Goal: Task Accomplishment & Management: Manage account settings

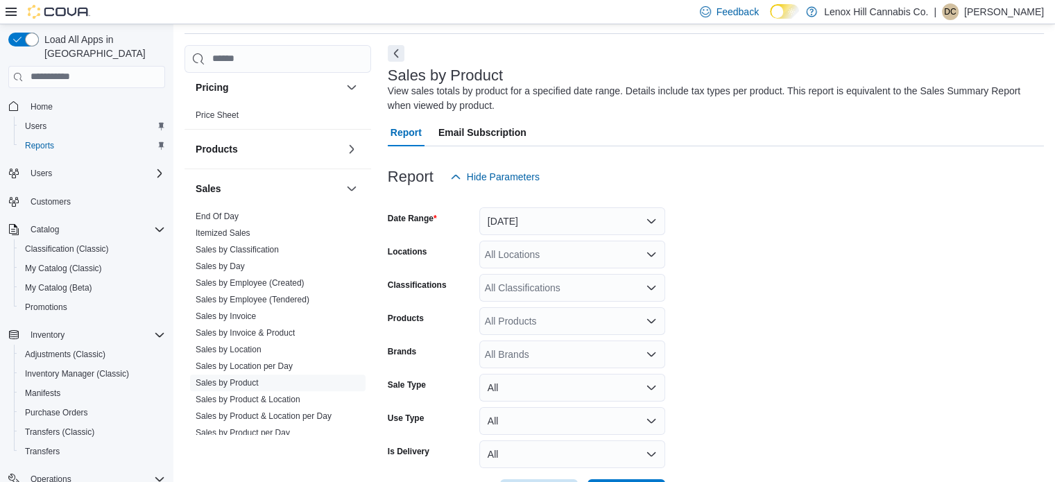
scroll to position [730, 0]
click at [217, 211] on link "End Of Day" at bounding box center [217, 213] width 43 height 10
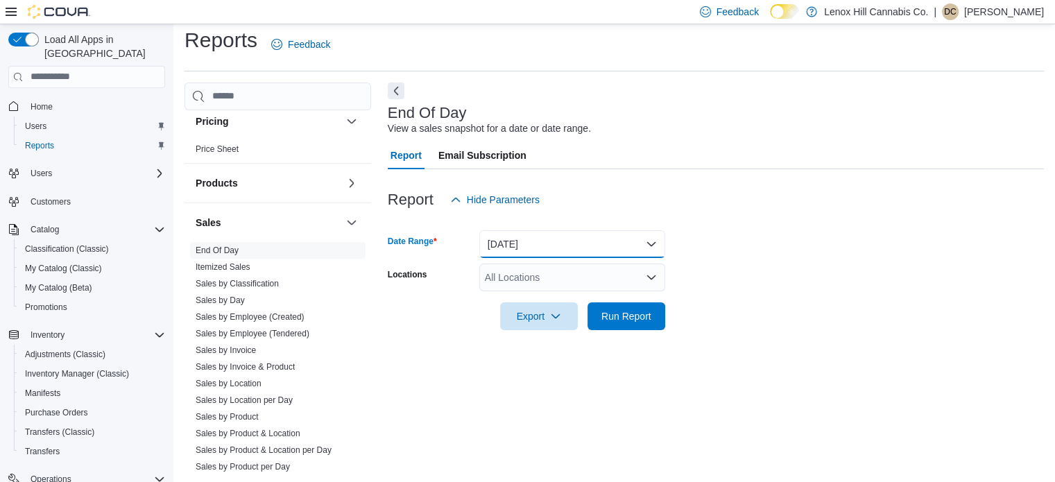
click at [498, 250] on button "Today" at bounding box center [572, 244] width 186 height 28
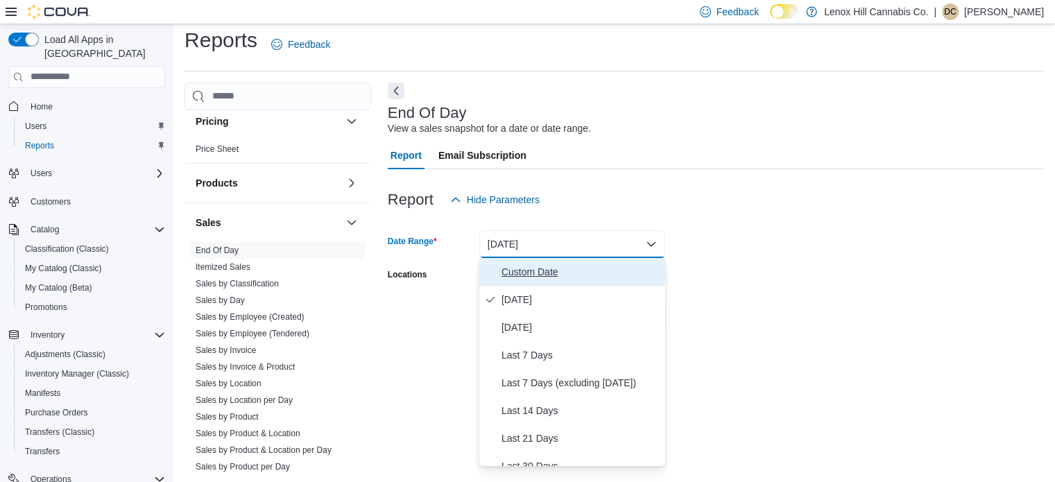
click at [513, 268] on span "Custom Date" at bounding box center [580, 272] width 158 height 17
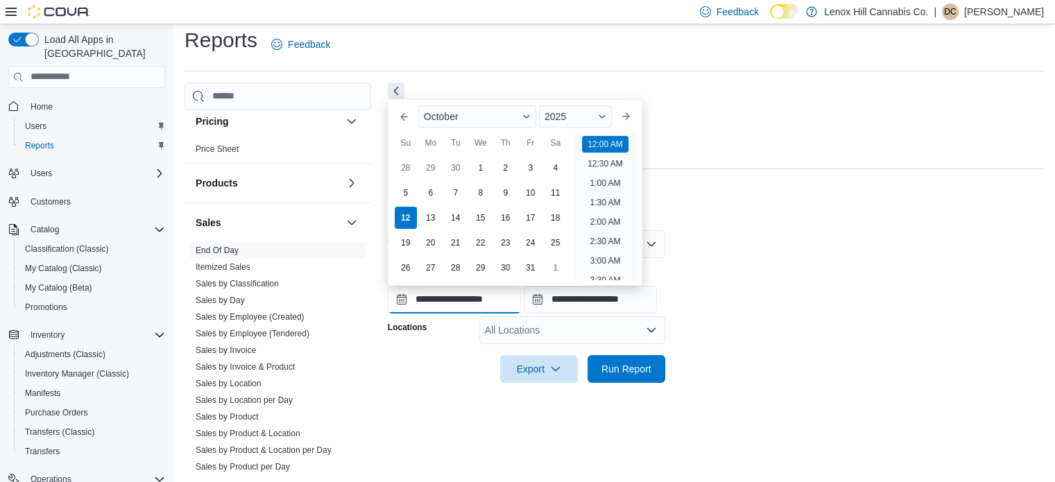
click at [451, 302] on input "**********" at bounding box center [454, 300] width 133 height 28
click at [430, 191] on div "6" at bounding box center [430, 192] width 24 height 24
type input "**********"
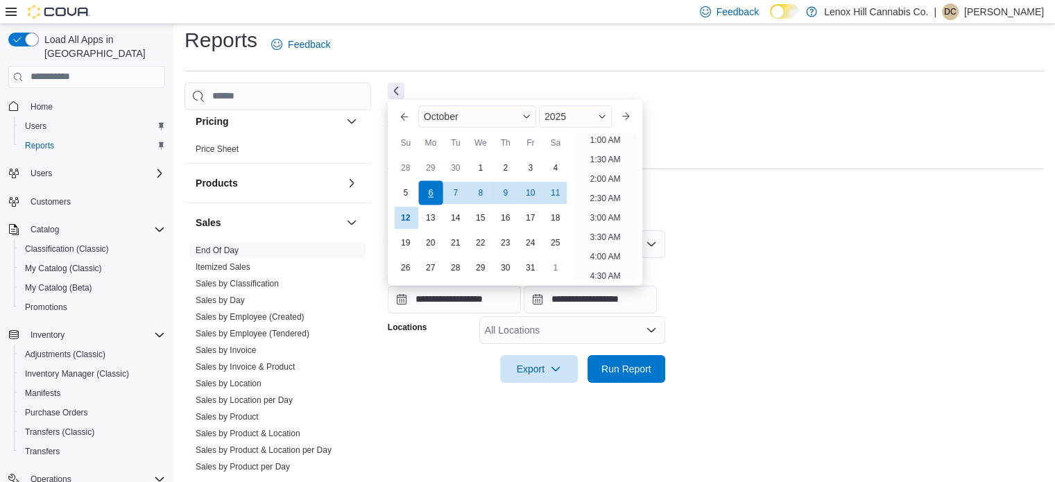
scroll to position [3, 0]
click at [624, 363] on span "Run Report" at bounding box center [626, 368] width 50 height 14
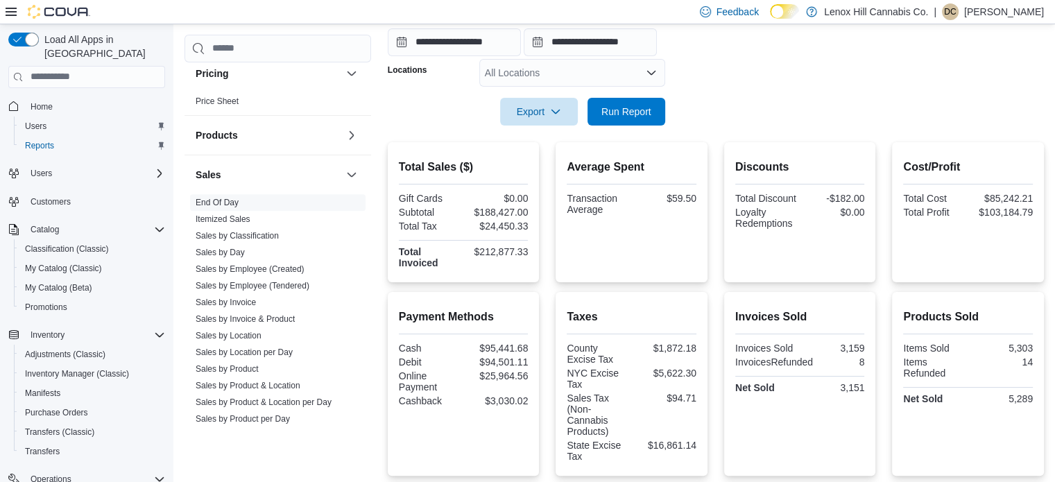
scroll to position [267, 0]
click at [925, 248] on div "Cost/Profit Total Cost $85,242.21 Total Profit $103,184.79" at bounding box center [968, 212] width 130 height 118
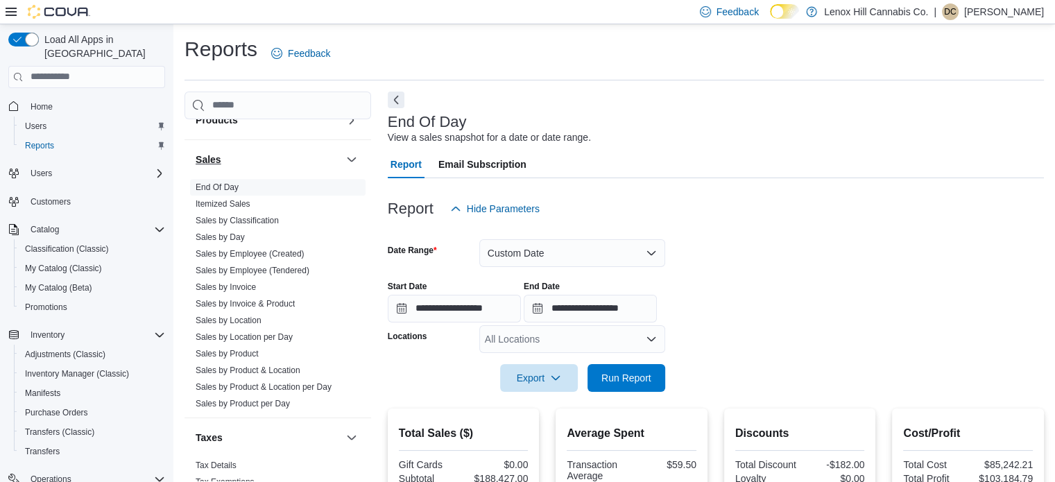
scroll to position [829, 0]
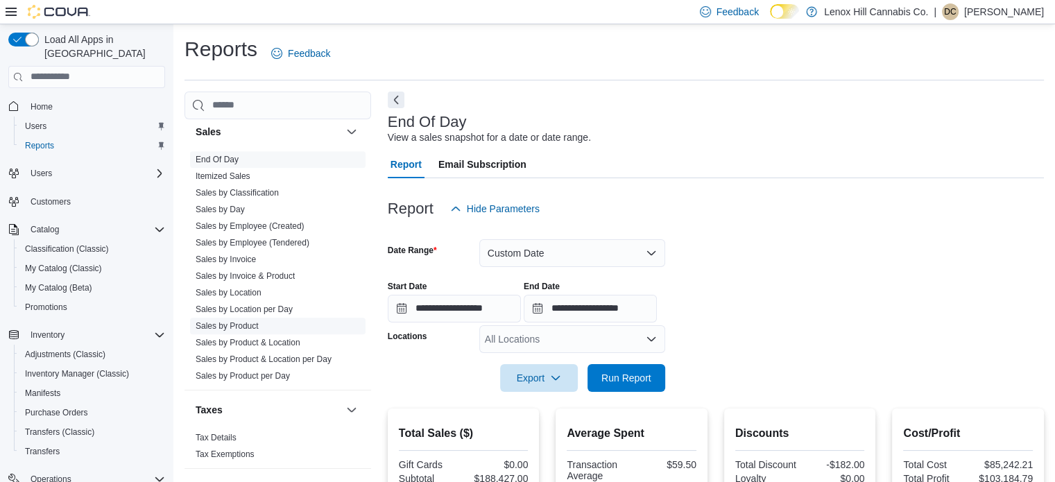
click at [220, 322] on link "Sales by Product" at bounding box center [227, 326] width 63 height 10
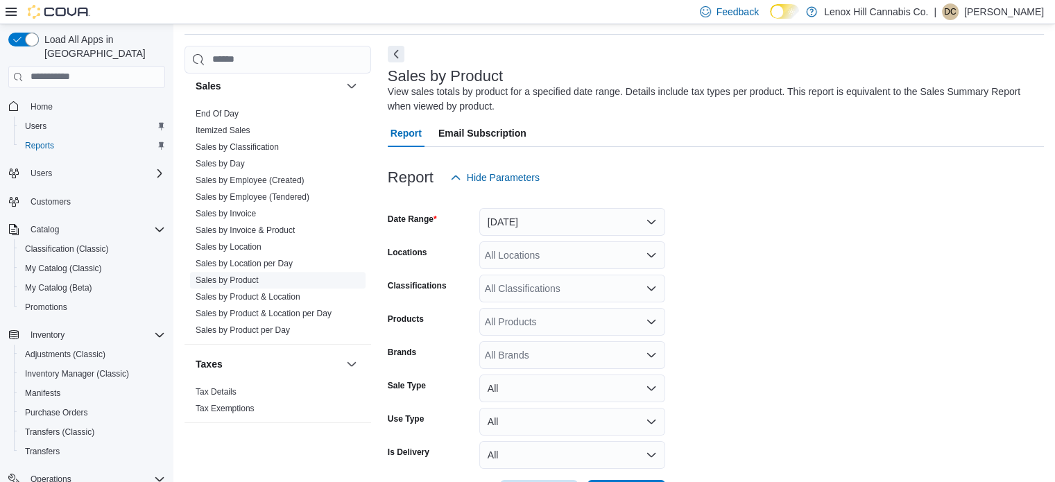
scroll to position [46, 0]
click at [517, 216] on button "Yesterday" at bounding box center [572, 221] width 186 height 28
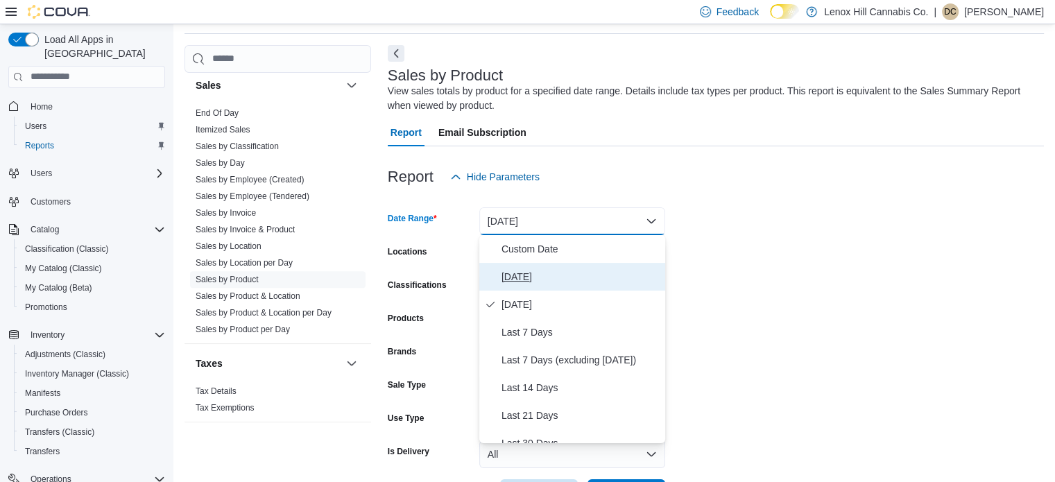
click at [508, 273] on span "Today" at bounding box center [580, 276] width 158 height 17
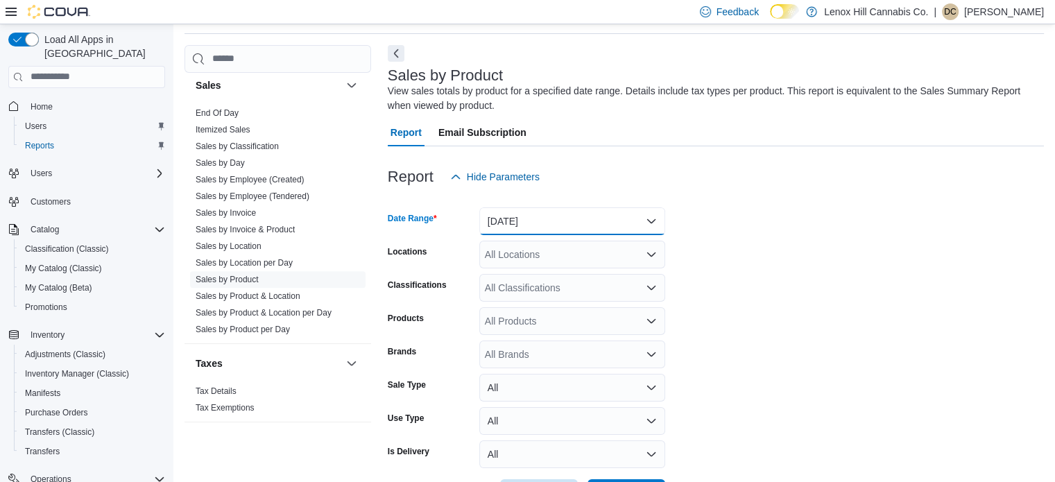
scroll to position [98, 0]
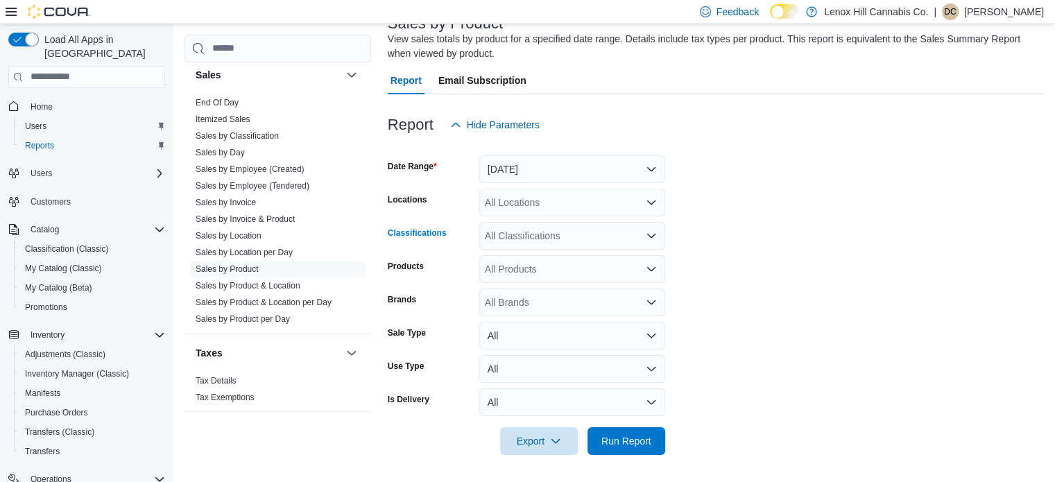
click at [592, 239] on div "All Classifications" at bounding box center [572, 236] width 186 height 28
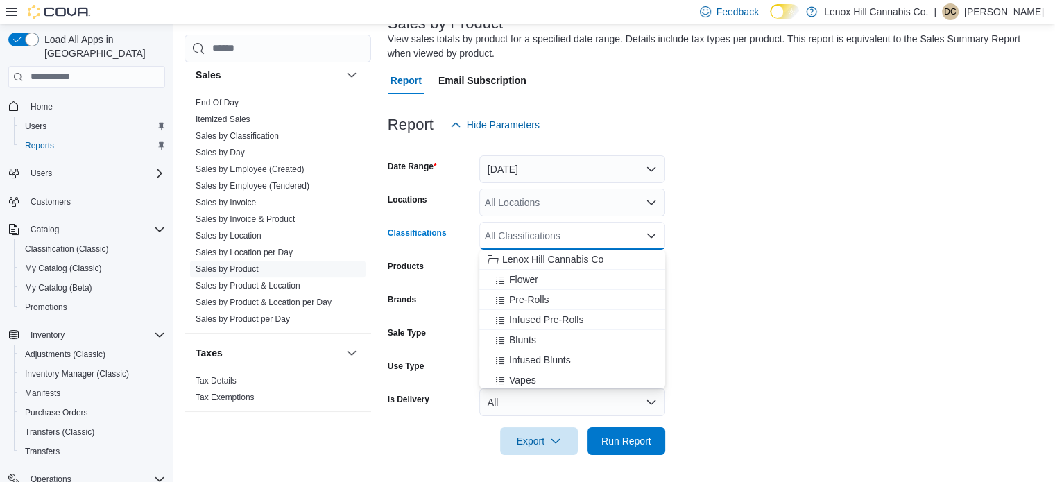
click at [531, 274] on span "Flower" at bounding box center [523, 280] width 29 height 14
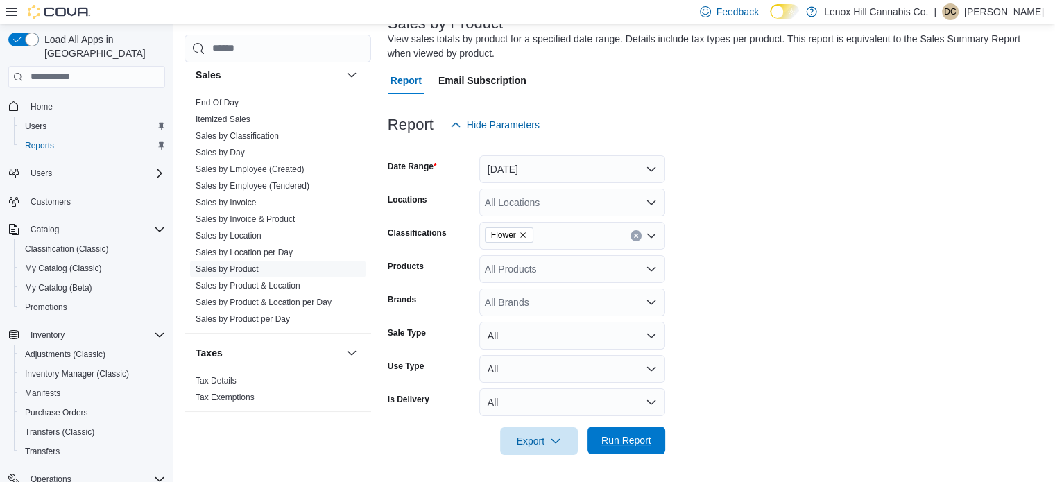
click at [645, 437] on span "Run Report" at bounding box center [626, 440] width 50 height 14
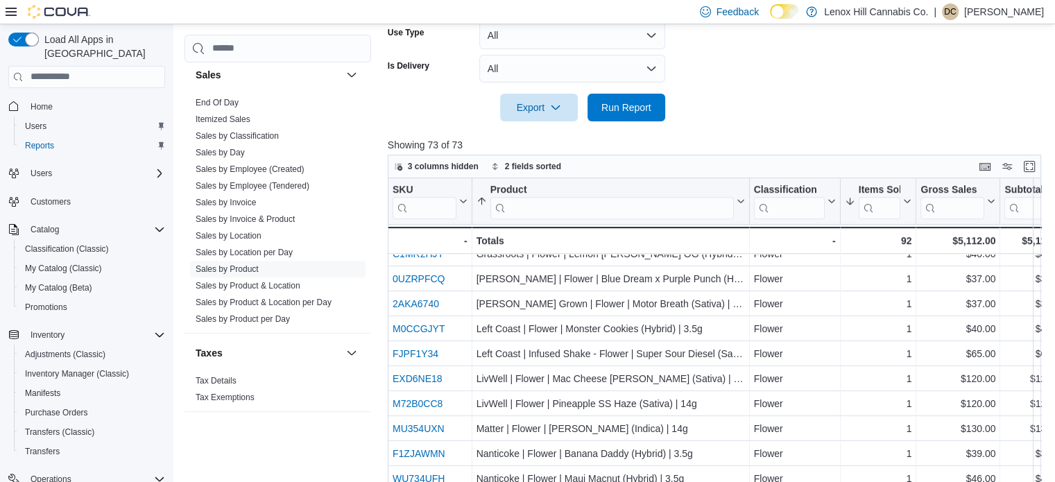
scroll to position [501, 0]
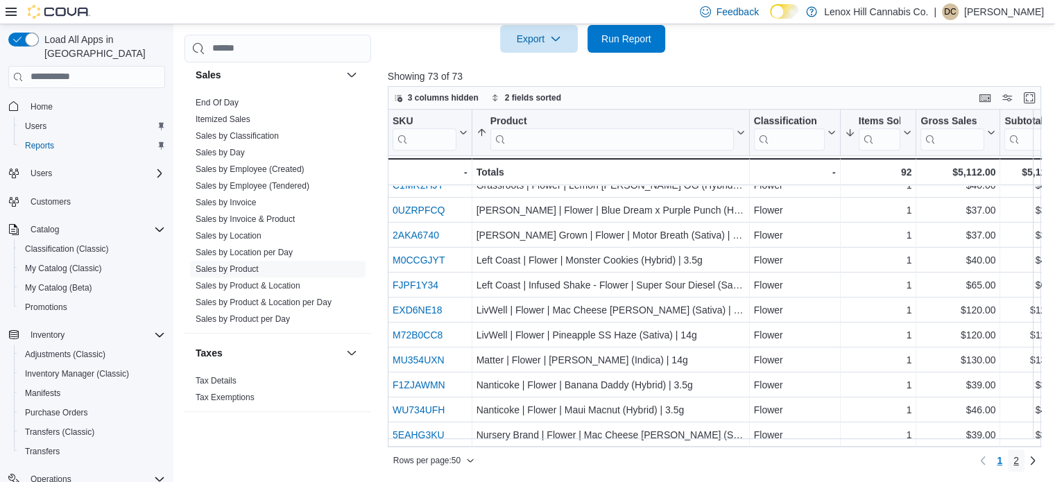
click at [1024, 456] on link "2" at bounding box center [1016, 460] width 17 height 22
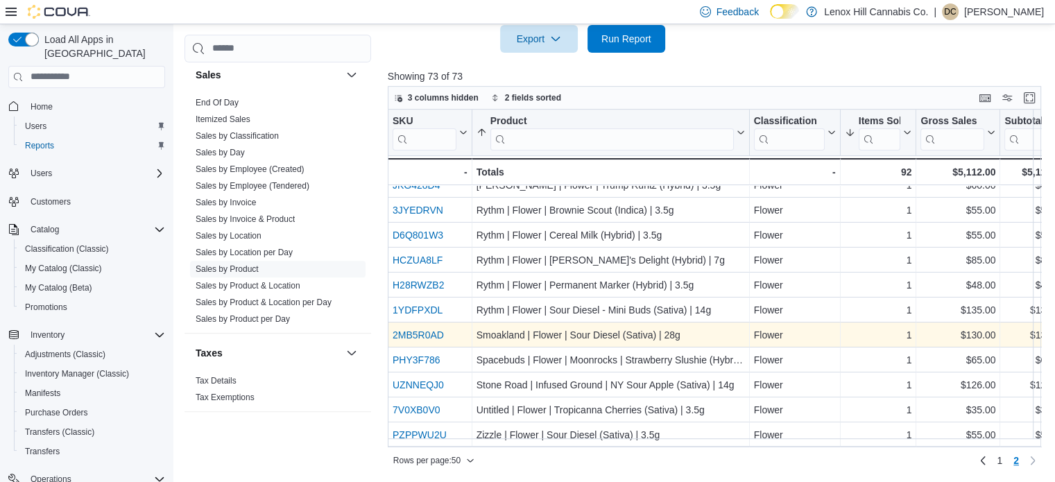
click at [399, 329] on link "2MB5R0AD" at bounding box center [418, 334] width 51 height 11
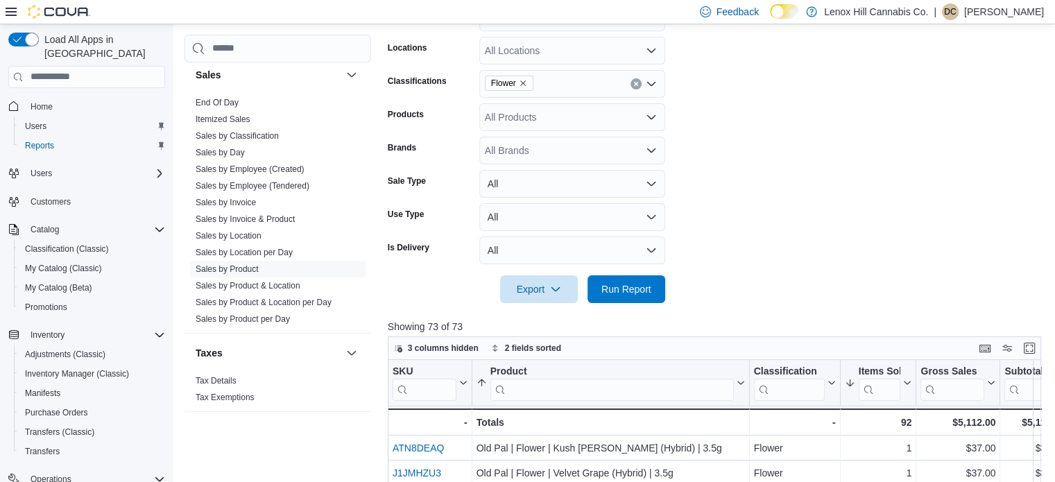
scroll to position [159, 0]
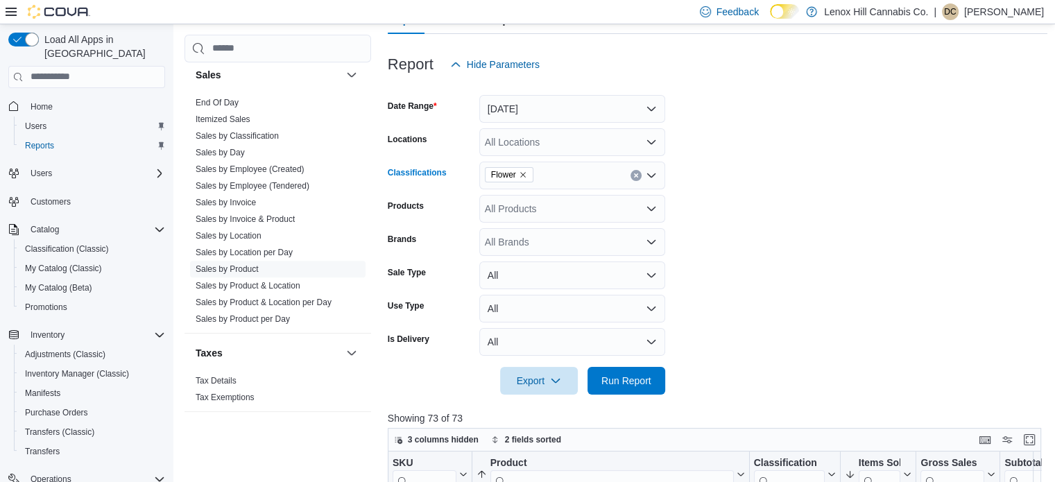
click at [521, 172] on icon "Remove Flower from selection in this group" at bounding box center [523, 175] width 8 height 8
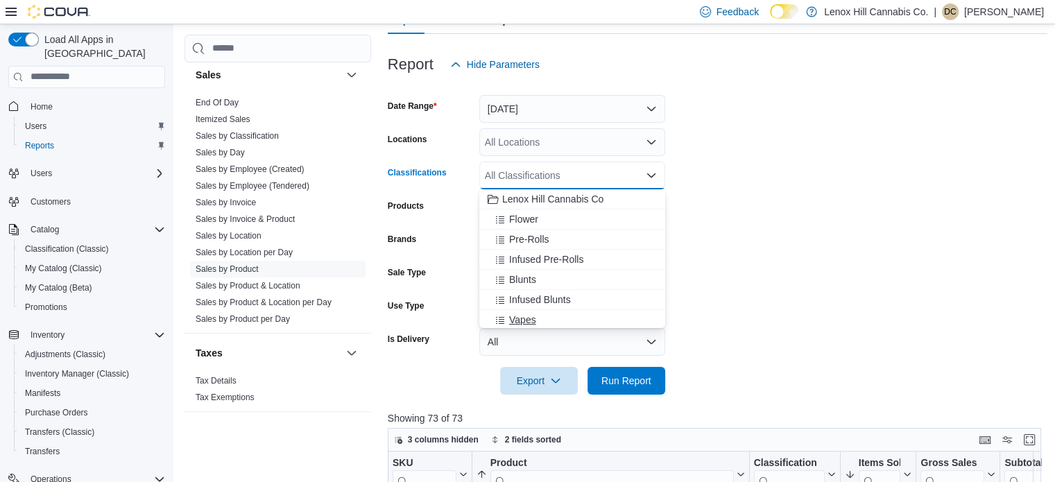
click at [514, 324] on span "Vapes" at bounding box center [522, 320] width 27 height 14
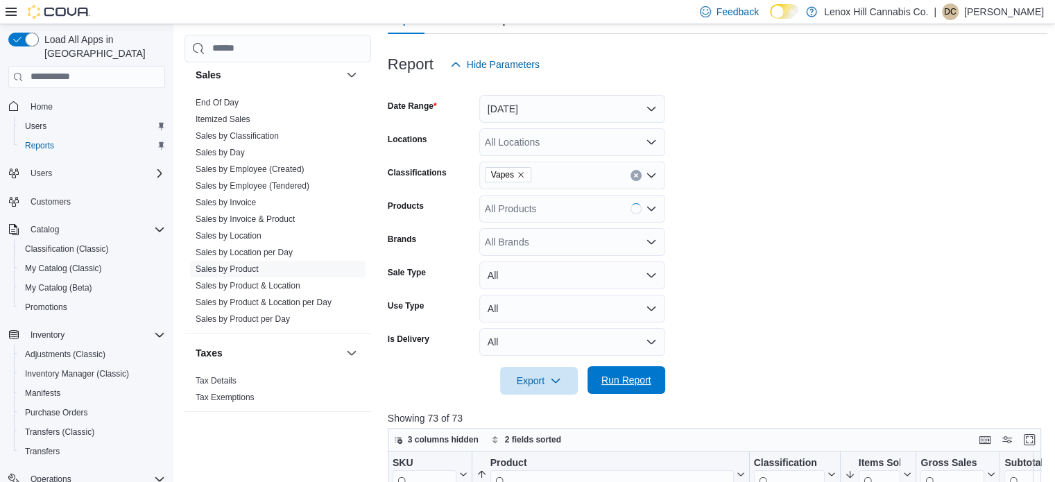
click at [610, 378] on span "Run Report" at bounding box center [626, 380] width 50 height 14
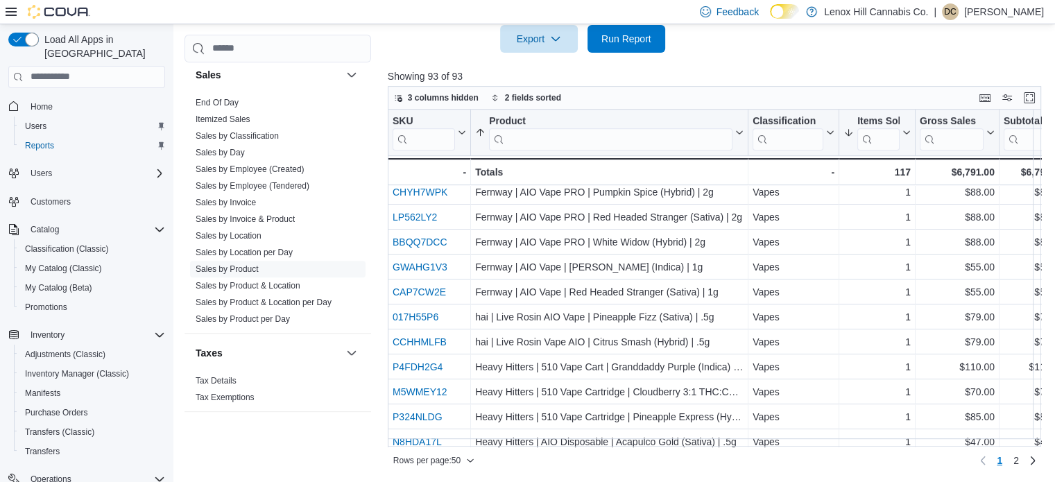
scroll to position [994, 0]
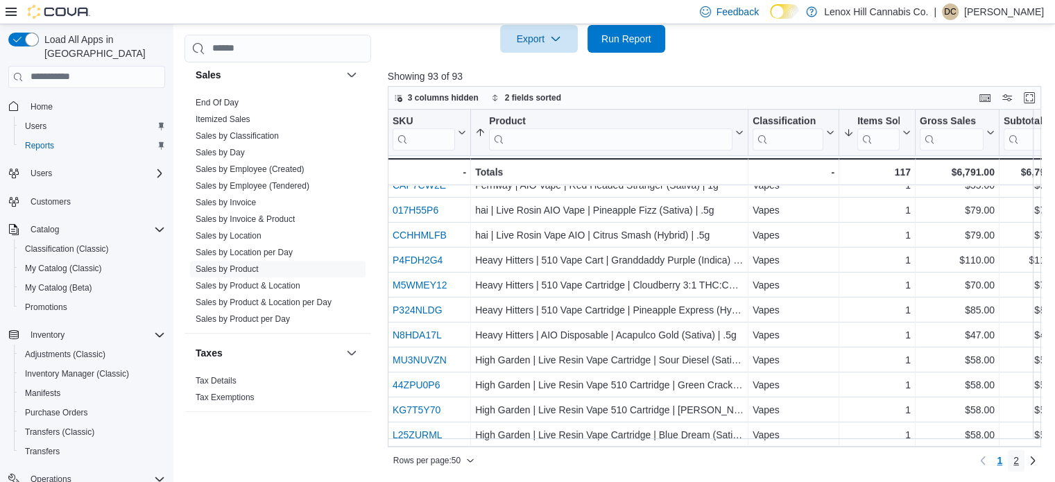
click at [1019, 461] on span "2" at bounding box center [1016, 461] width 6 height 14
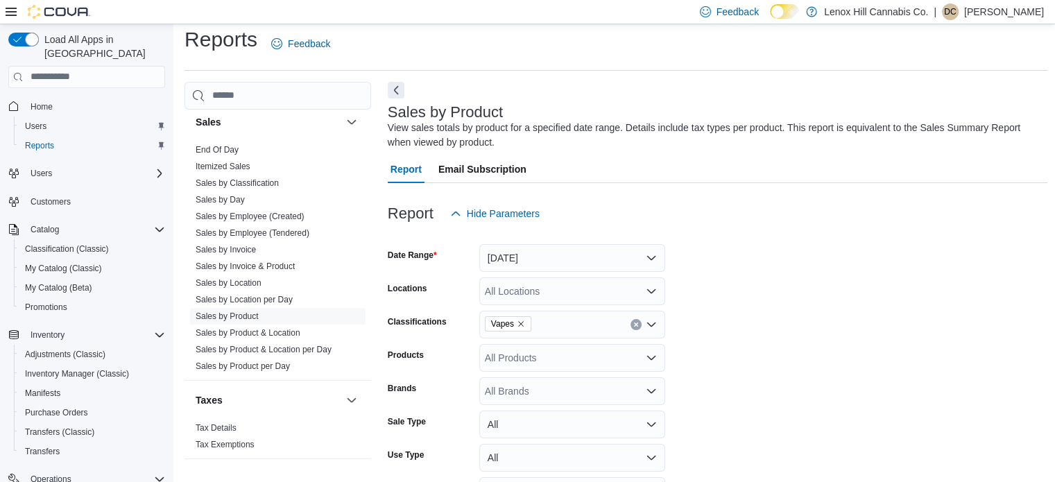
scroll to position [6, 0]
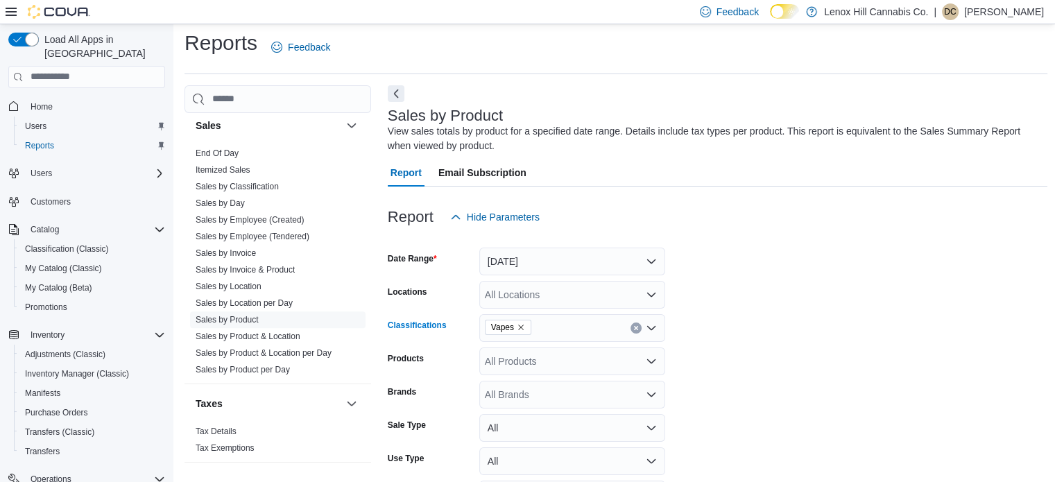
click at [517, 326] on icon "Remove Vapes from selection in this group" at bounding box center [521, 327] width 8 height 8
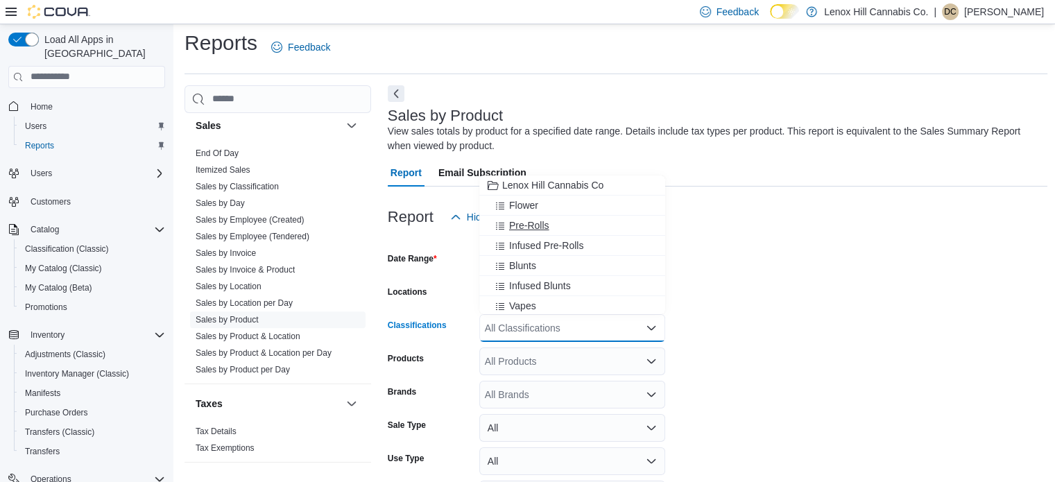
click at [528, 221] on span "Pre-Rolls" at bounding box center [529, 225] width 40 height 14
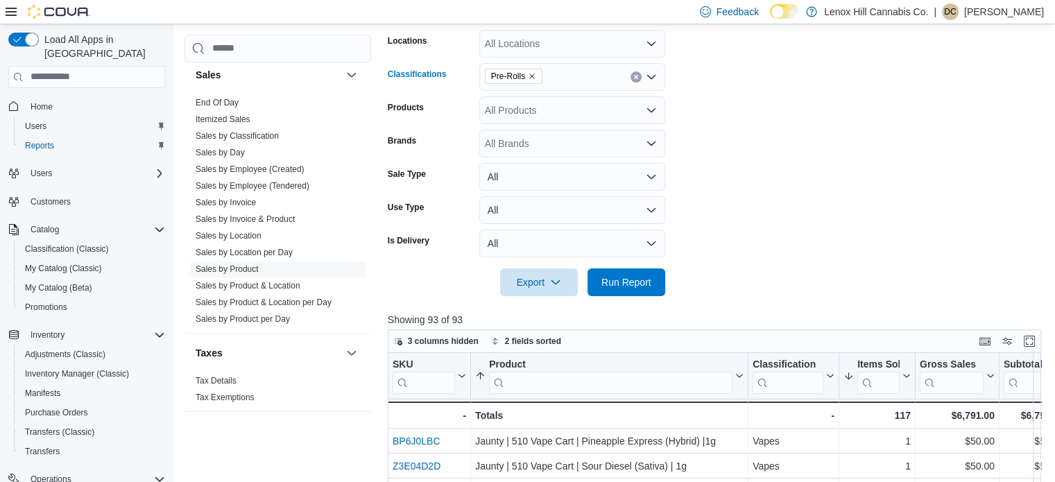
scroll to position [259, 0]
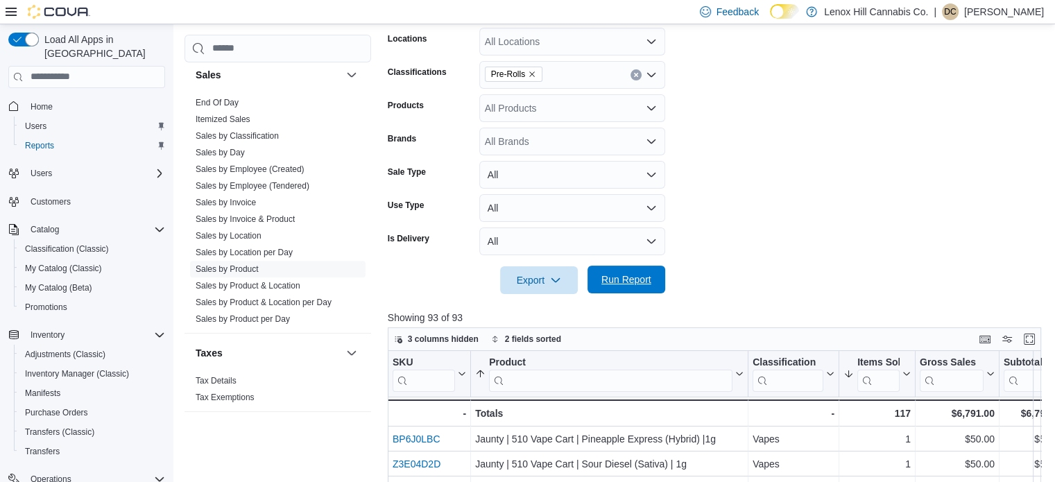
click at [633, 279] on span "Run Report" at bounding box center [626, 280] width 50 height 14
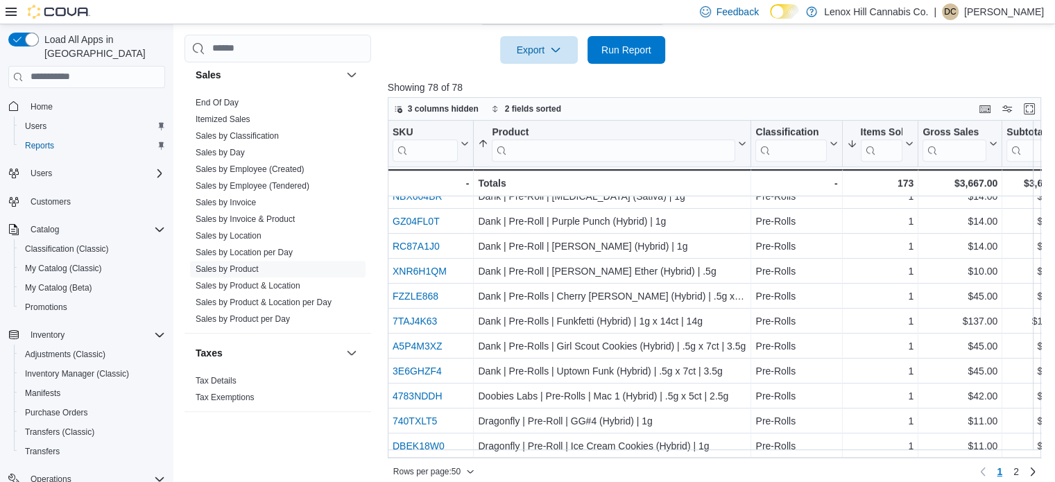
scroll to position [501, 0]
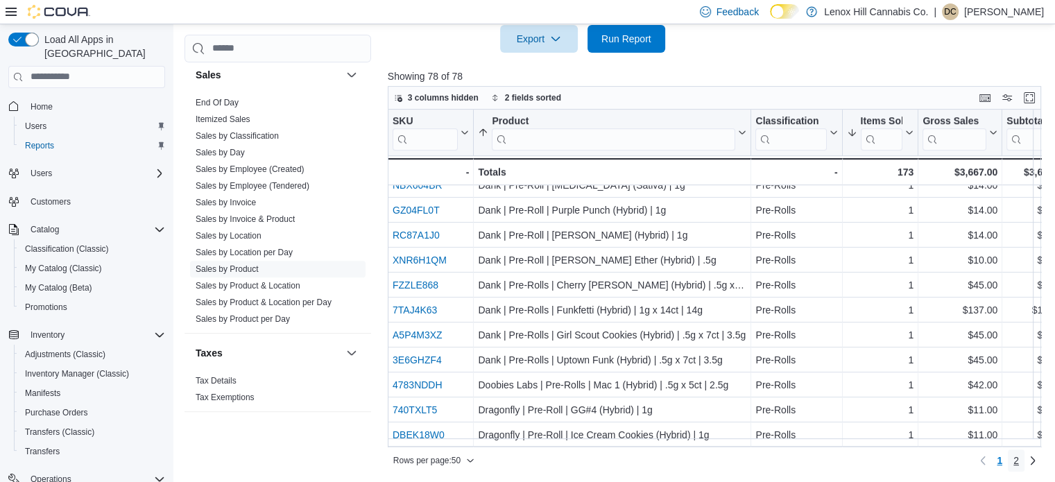
click at [1019, 457] on span "2" at bounding box center [1016, 461] width 6 height 14
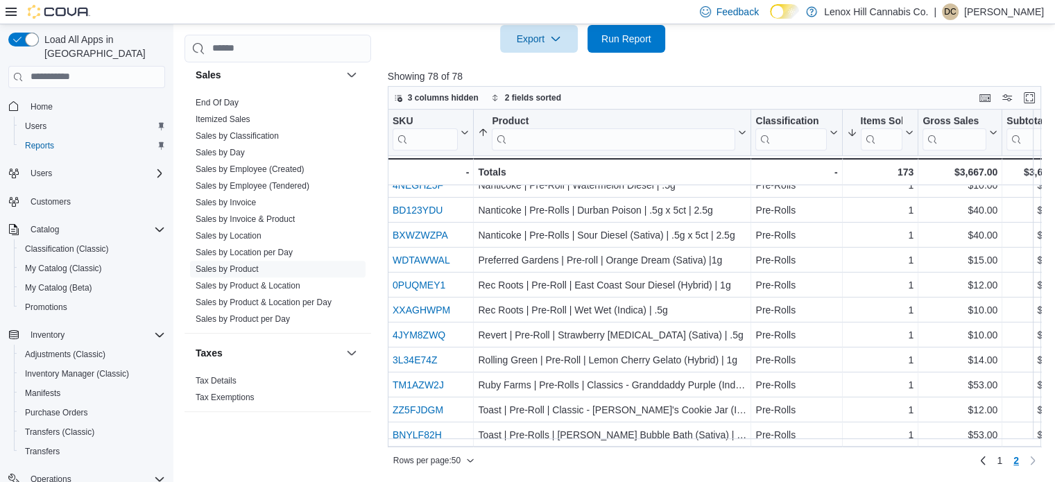
scroll to position [441, 0]
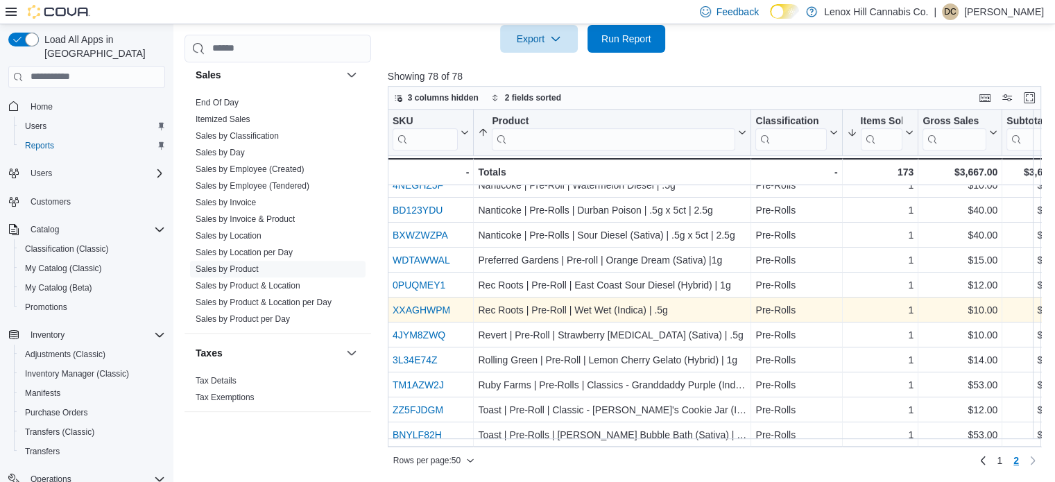
click at [408, 310] on link "XXAGHWPM" at bounding box center [422, 309] width 58 height 11
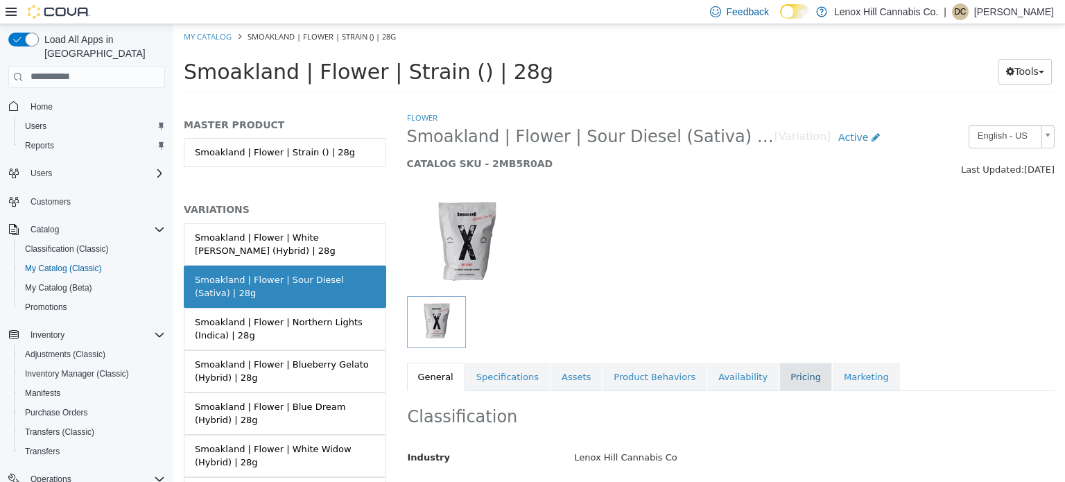
click at [780, 385] on link "Pricing" at bounding box center [805, 376] width 53 height 29
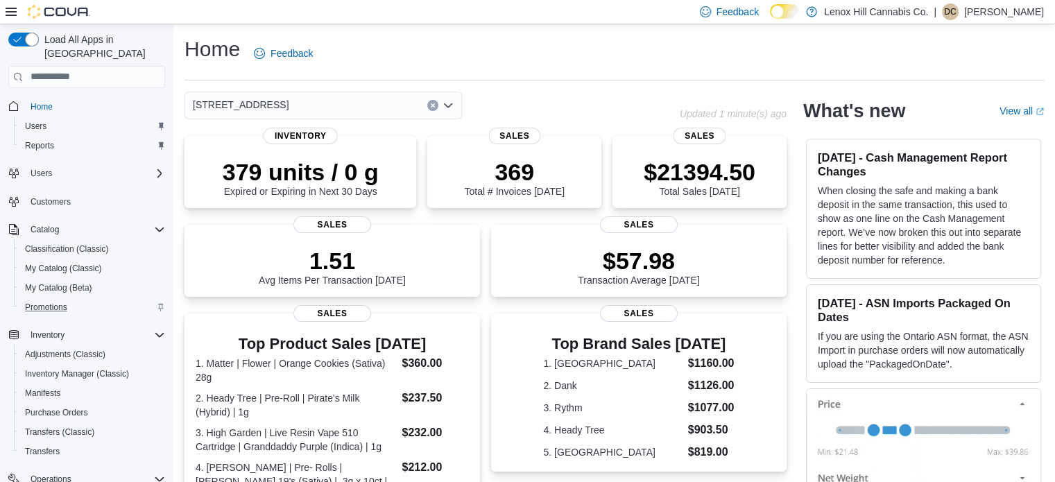
scroll to position [158, 0]
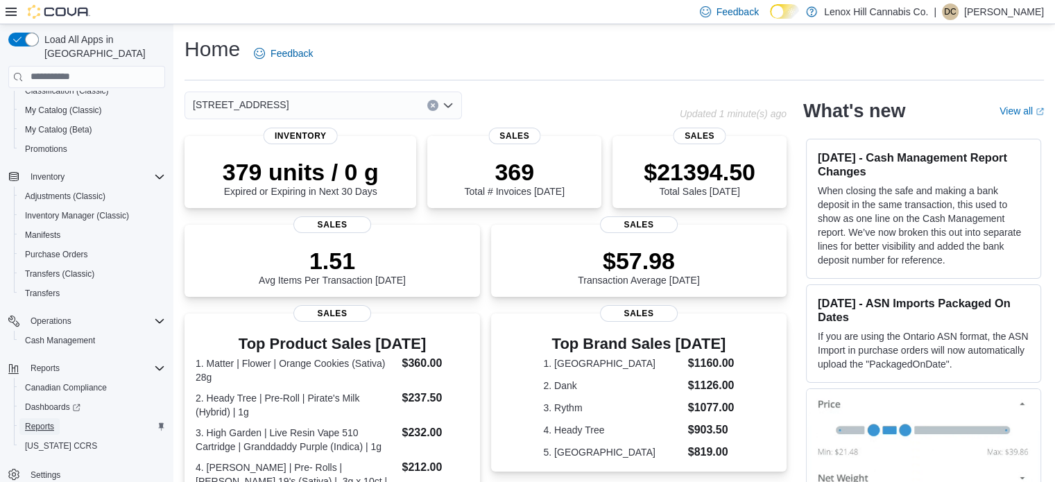
click at [47, 421] on span "Reports" at bounding box center [39, 426] width 29 height 11
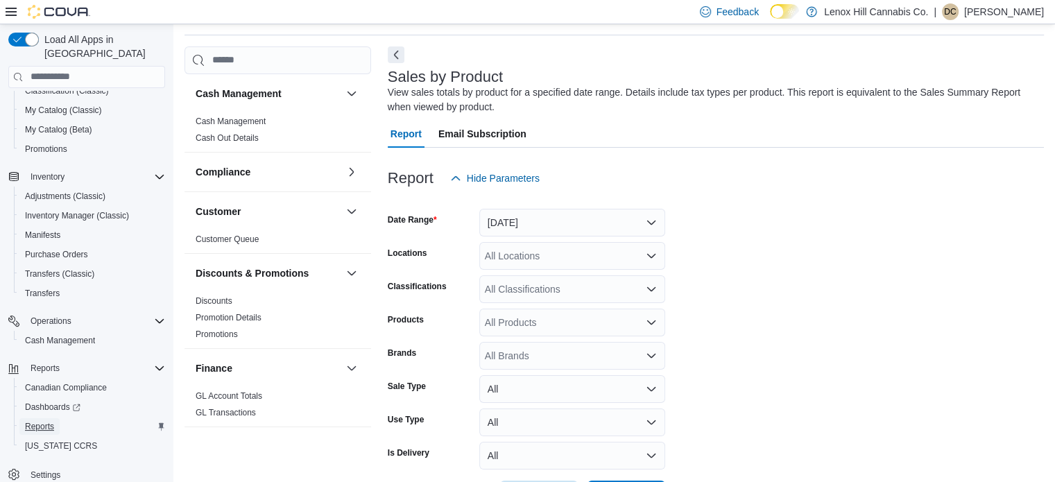
scroll to position [46, 0]
click at [528, 218] on button "Yesterday" at bounding box center [572, 221] width 186 height 28
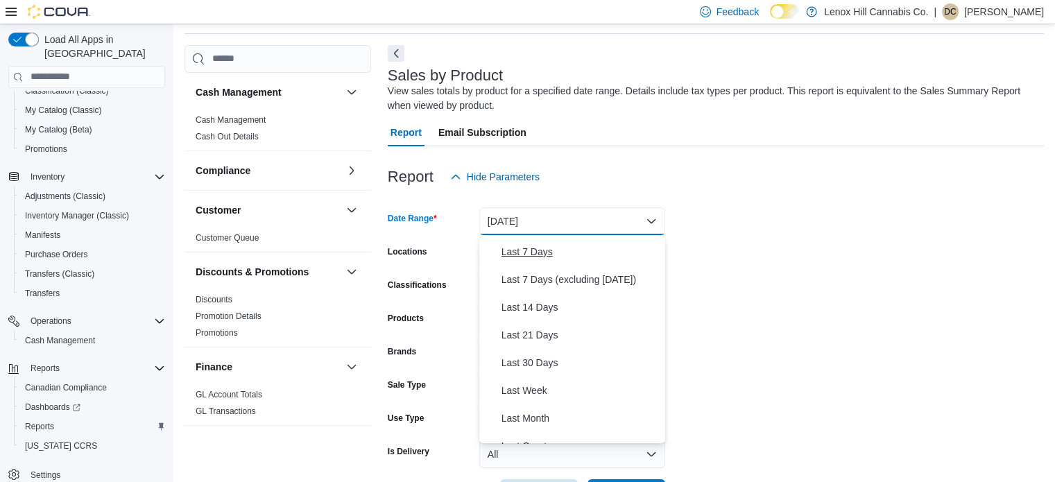
scroll to position [88, 0]
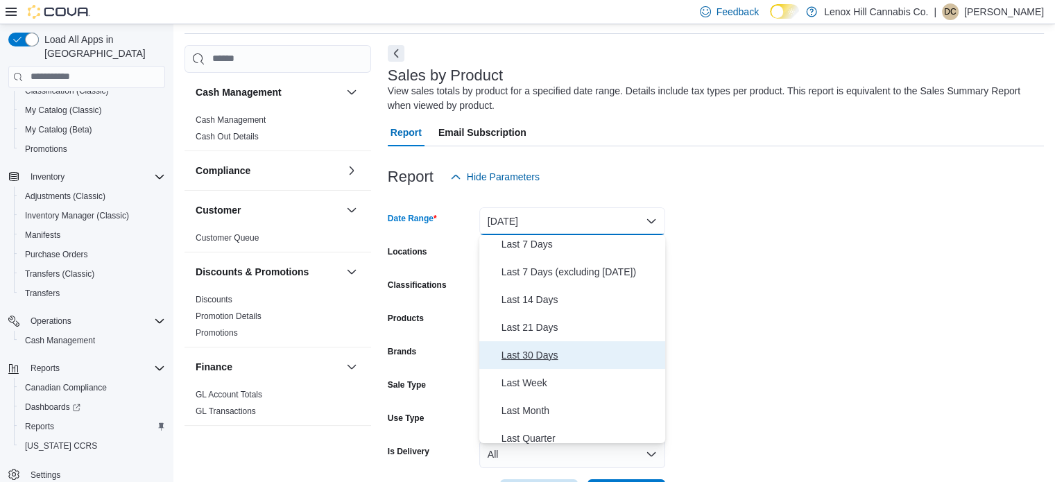
click at [523, 357] on span "Last 30 Days" at bounding box center [580, 355] width 158 height 17
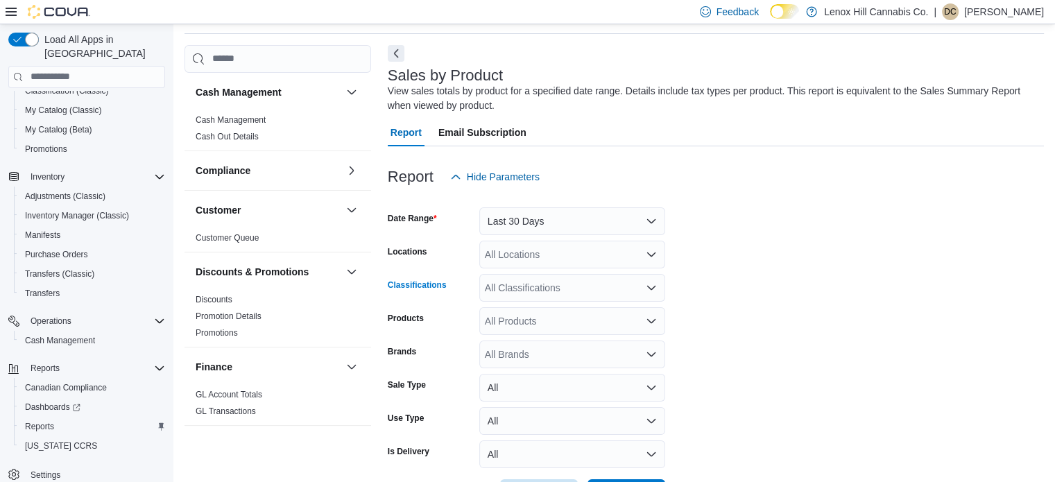
click at [530, 295] on div "All Classifications" at bounding box center [572, 288] width 186 height 28
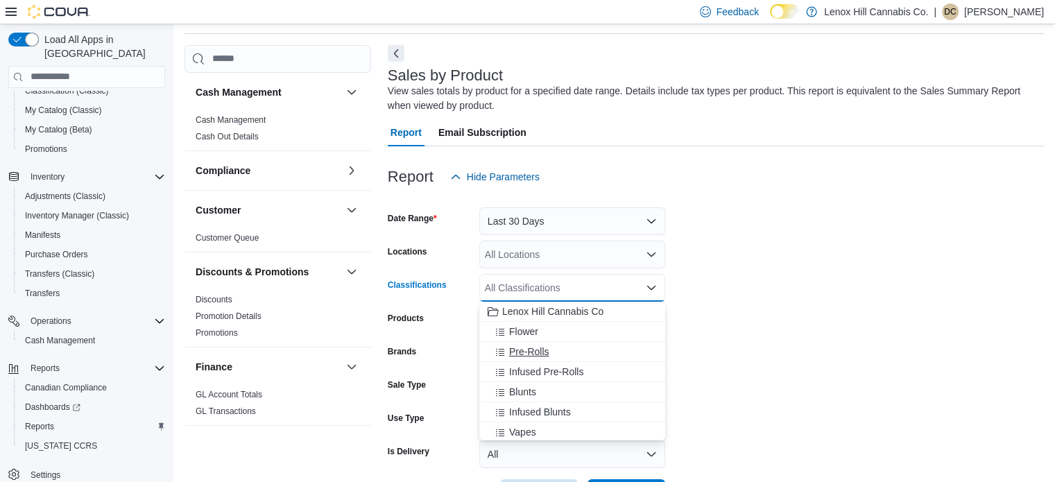
click at [526, 349] on span "Pre-Rolls" at bounding box center [529, 352] width 40 height 14
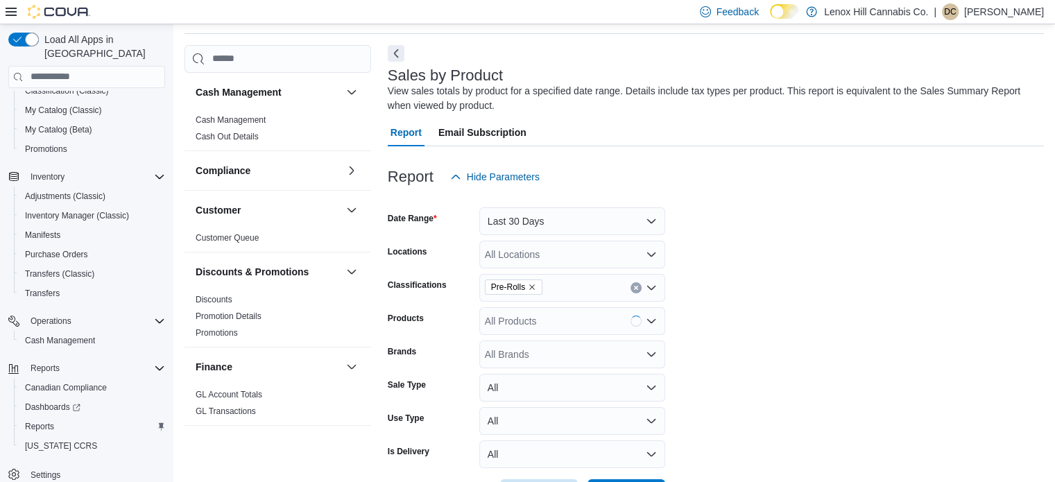
click at [725, 313] on form "Date Range Last 30 Days Locations All Locations Classifications Pre-Rolls Produ…" at bounding box center [716, 349] width 656 height 316
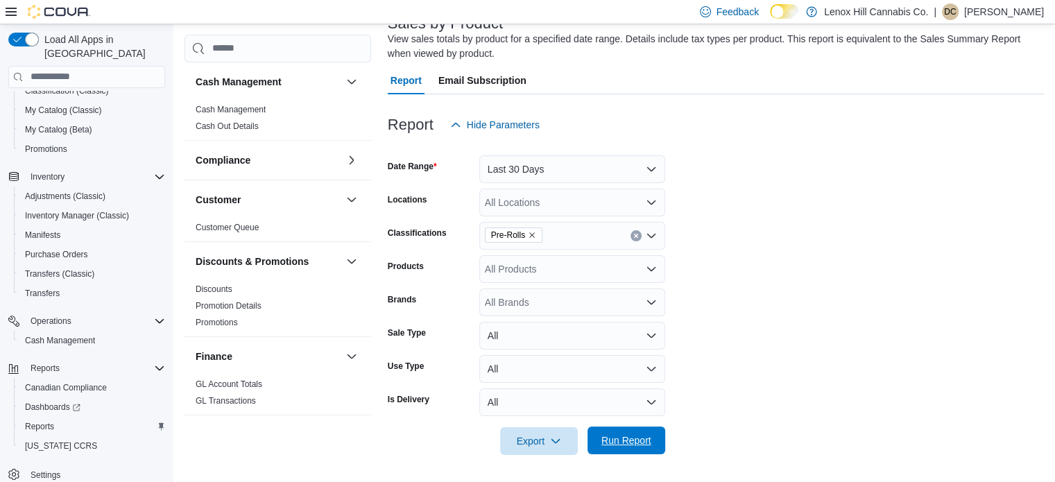
click at [612, 445] on span "Run Report" at bounding box center [626, 440] width 50 height 14
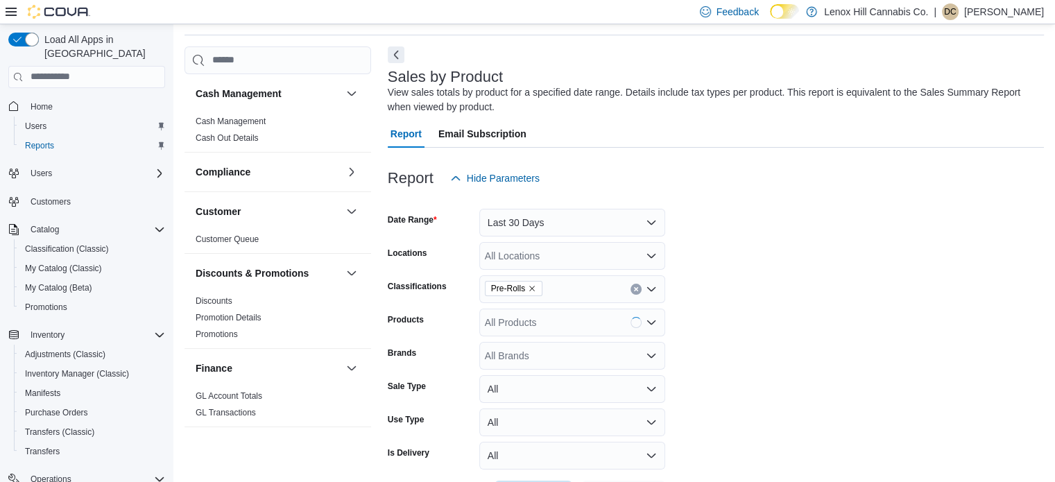
scroll to position [46, 0]
drag, startPoint x: 943, startPoint y: 279, endPoint x: 863, endPoint y: 252, distance: 84.4
click at [863, 252] on form "Date Range Last 30 Days Locations All Locations Classifications Pre-Rolls Produ…" at bounding box center [716, 349] width 656 height 316
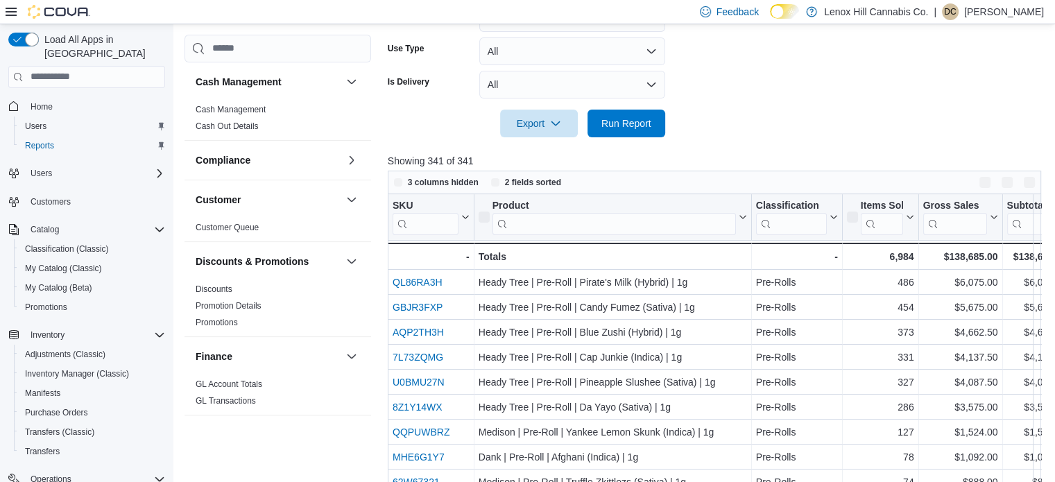
scroll to position [414, 0]
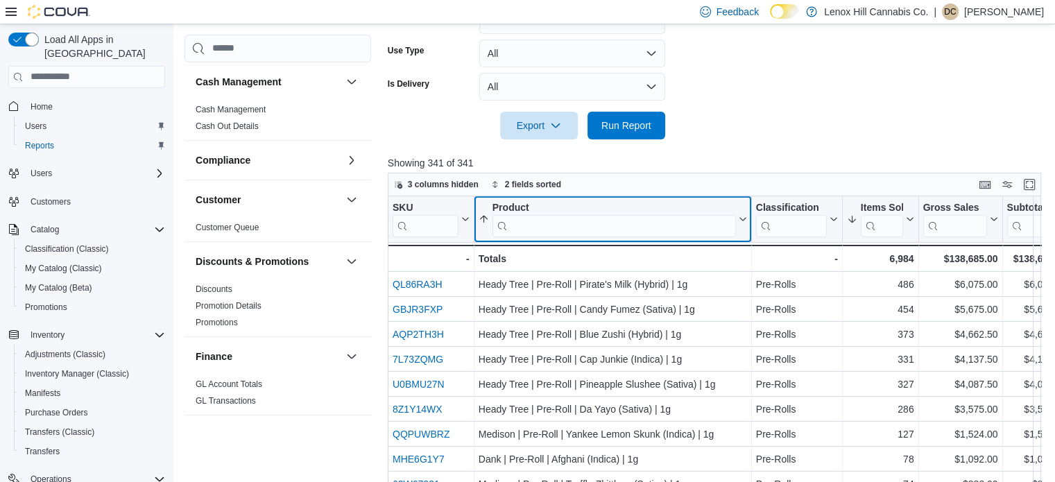
click at [515, 225] on input "search" at bounding box center [613, 225] width 243 height 22
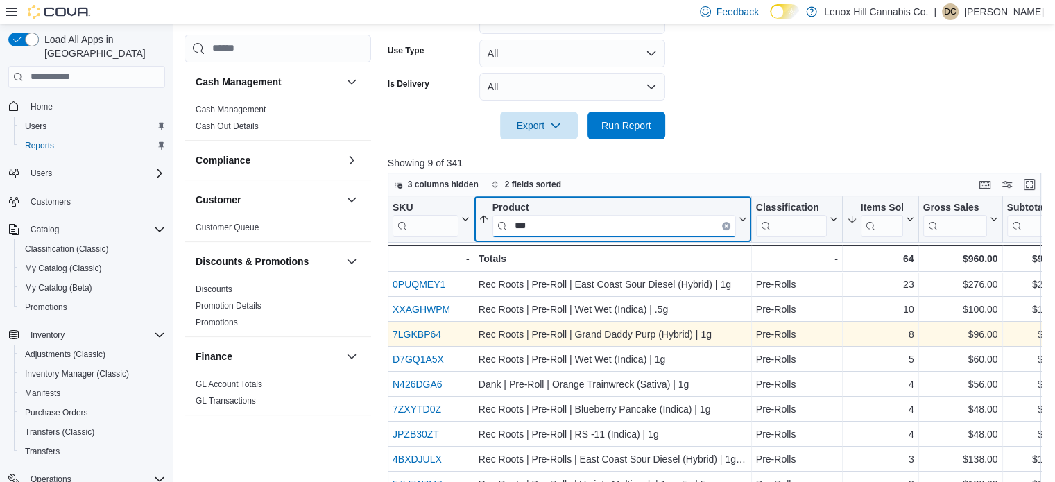
scroll to position [501, 0]
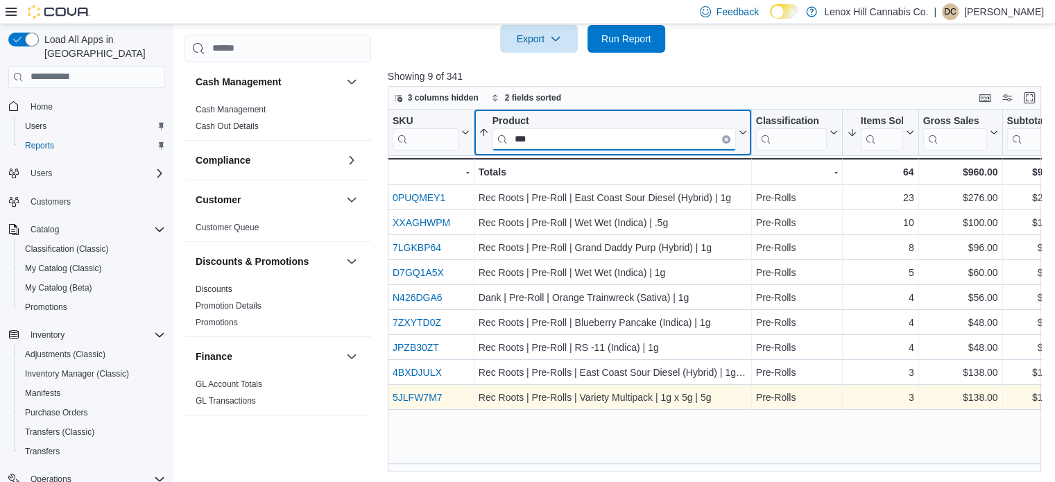
type input "***"
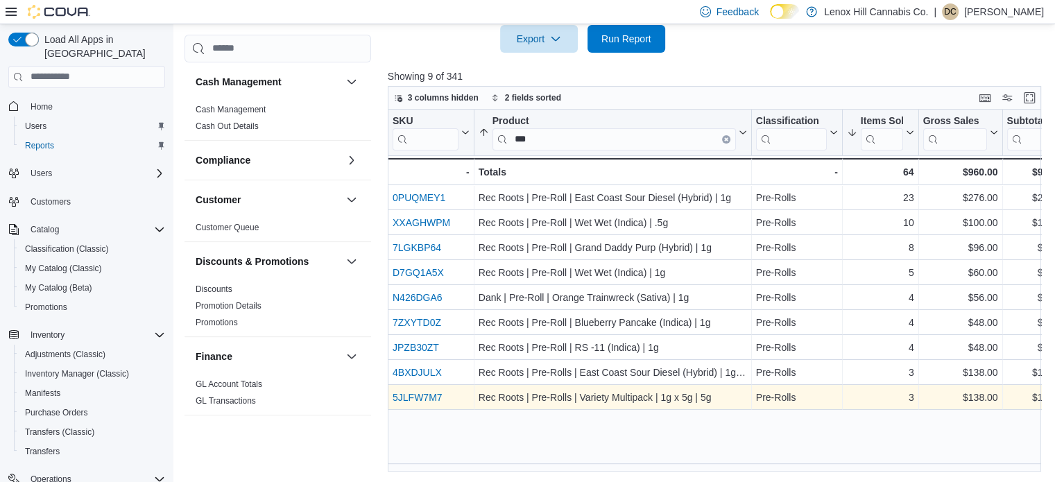
click at [435, 395] on link "5JLFW7M7" at bounding box center [418, 397] width 50 height 11
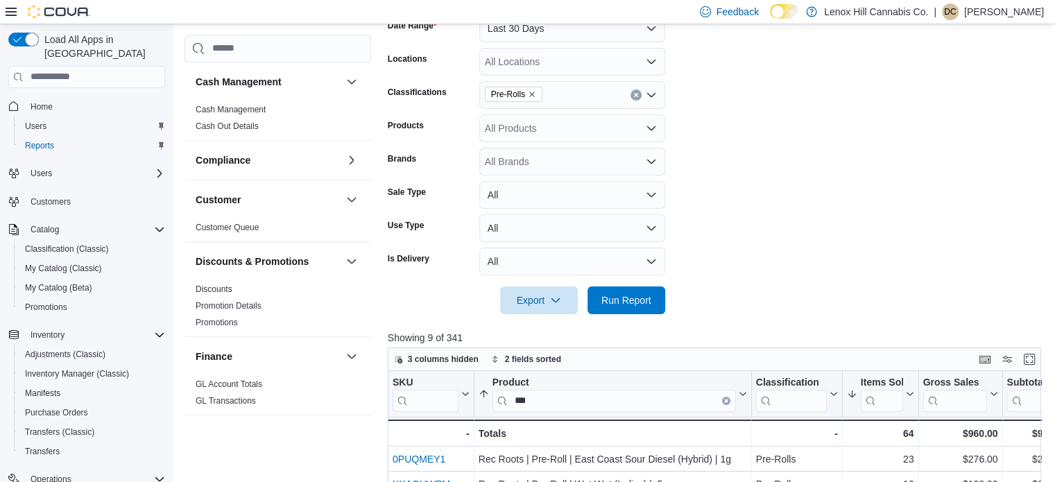
scroll to position [156, 0]
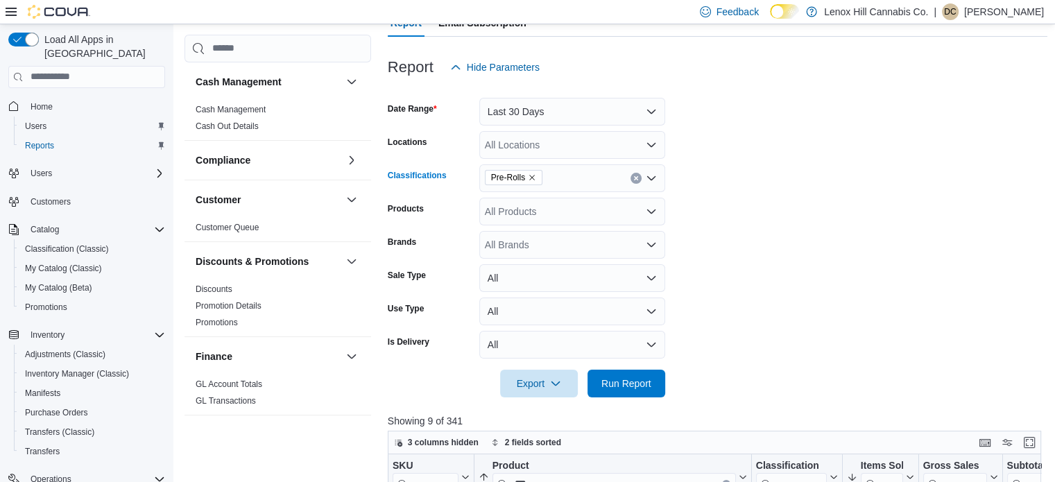
click at [533, 175] on icon "Remove Pre-Rolls from selection in this group" at bounding box center [532, 178] width 6 height 6
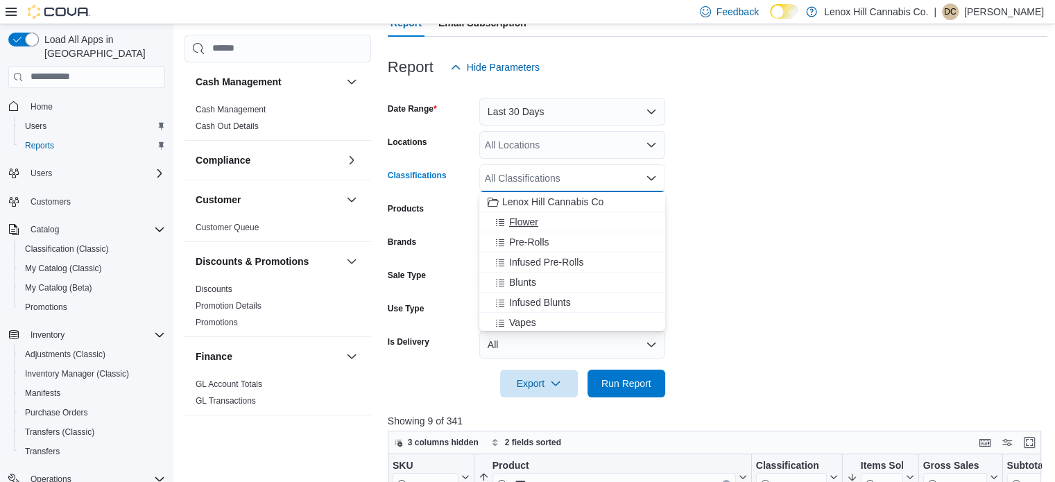
click at [529, 218] on span "Flower" at bounding box center [523, 222] width 29 height 14
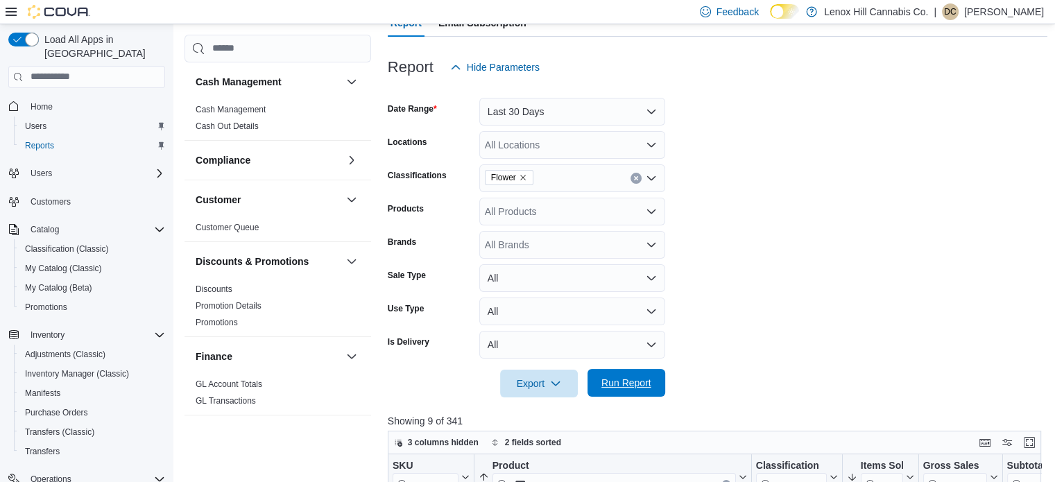
click at [610, 382] on span "Run Report" at bounding box center [626, 383] width 50 height 14
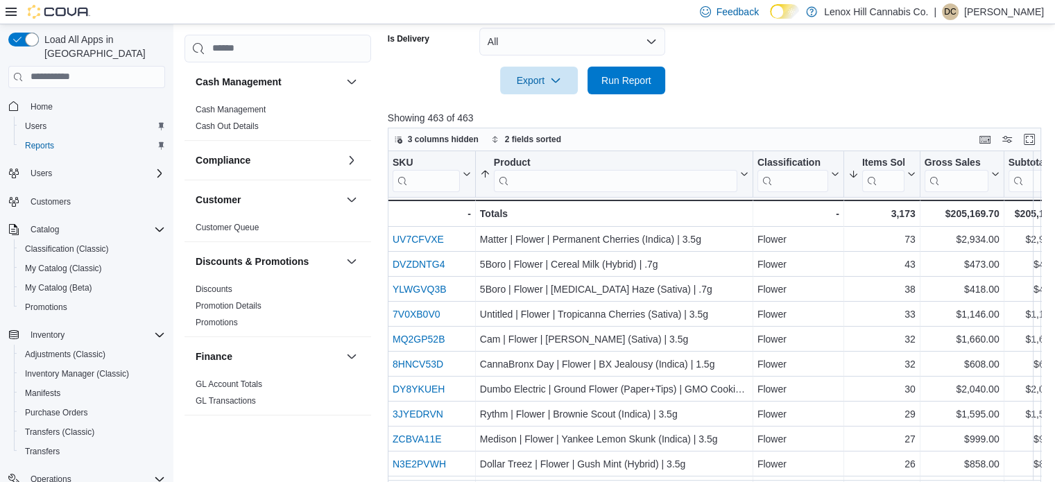
scroll to position [460, 0]
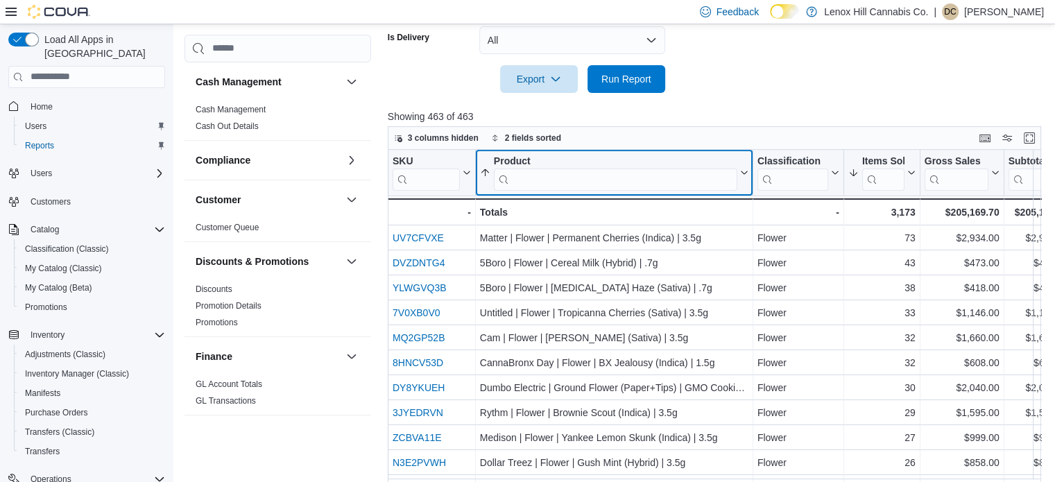
click at [587, 168] on input "search" at bounding box center [615, 179] width 243 height 22
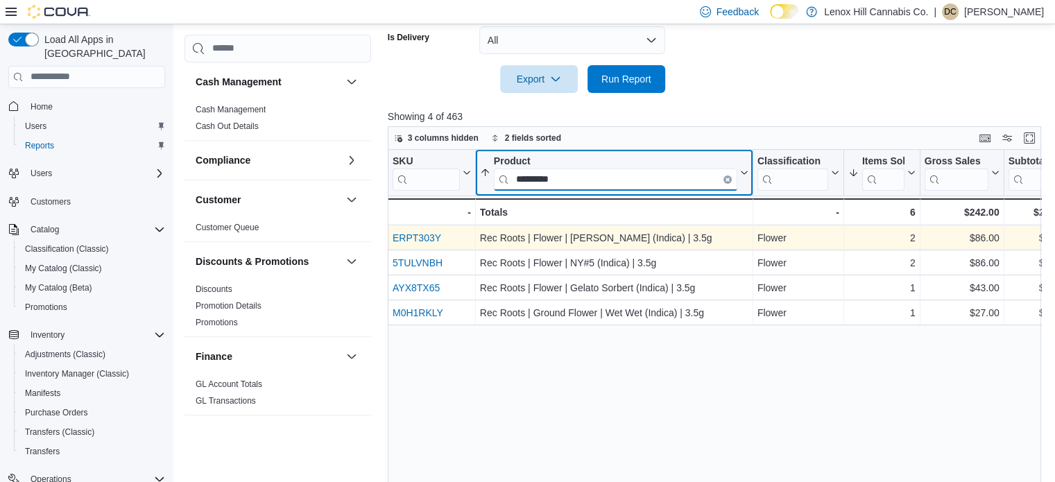
type input "*********"
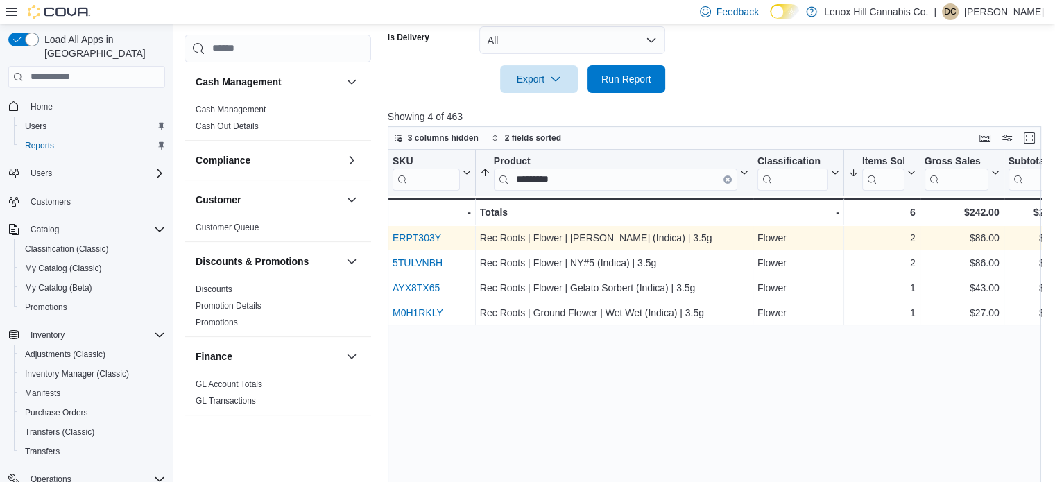
click at [433, 234] on link "ERPT303Y" at bounding box center [417, 237] width 49 height 11
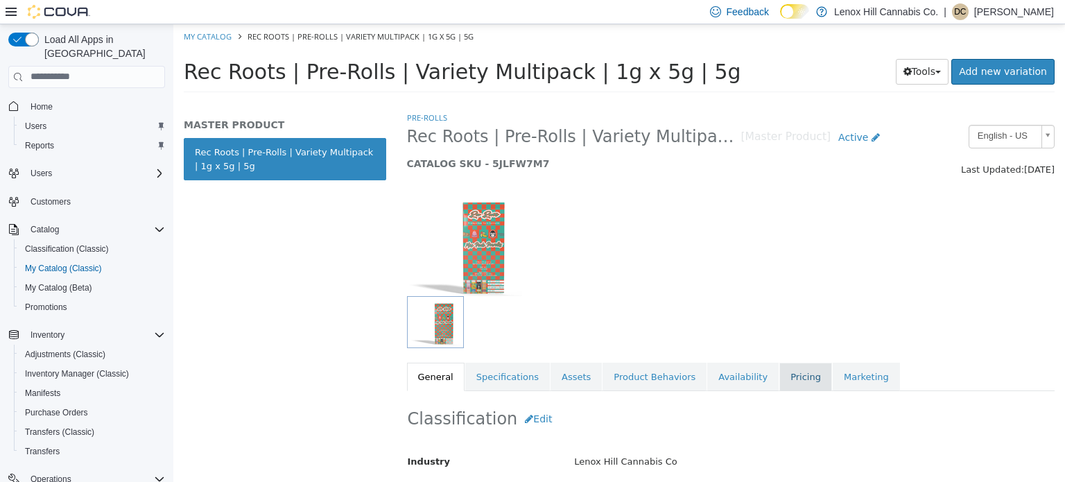
click at [779, 382] on link "Pricing" at bounding box center [805, 376] width 53 height 29
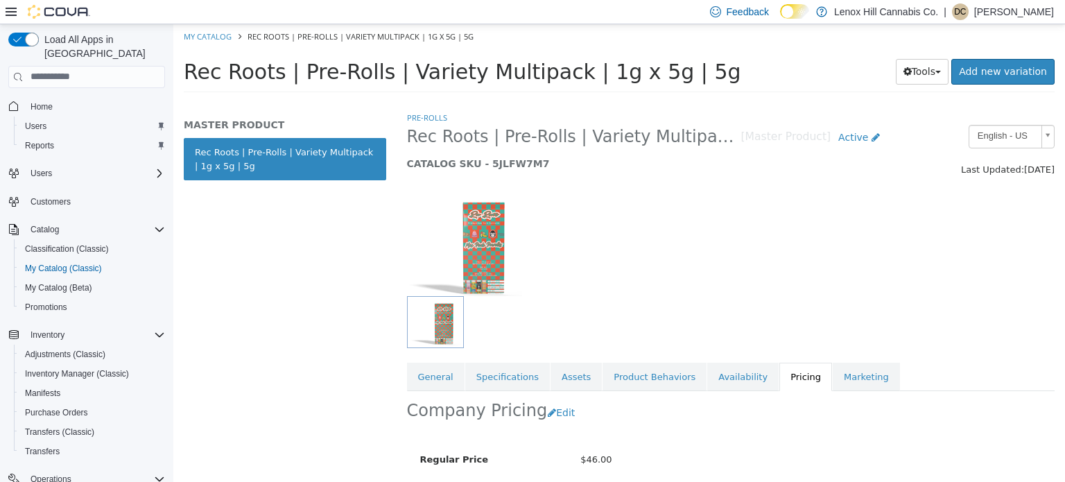
scroll to position [124, 0]
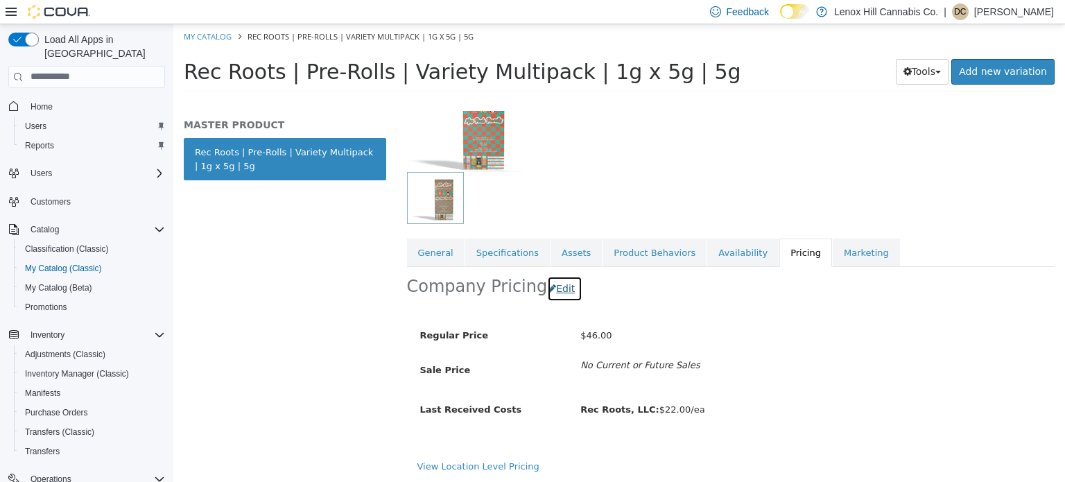
click at [560, 292] on button "Edit" at bounding box center [564, 288] width 35 height 26
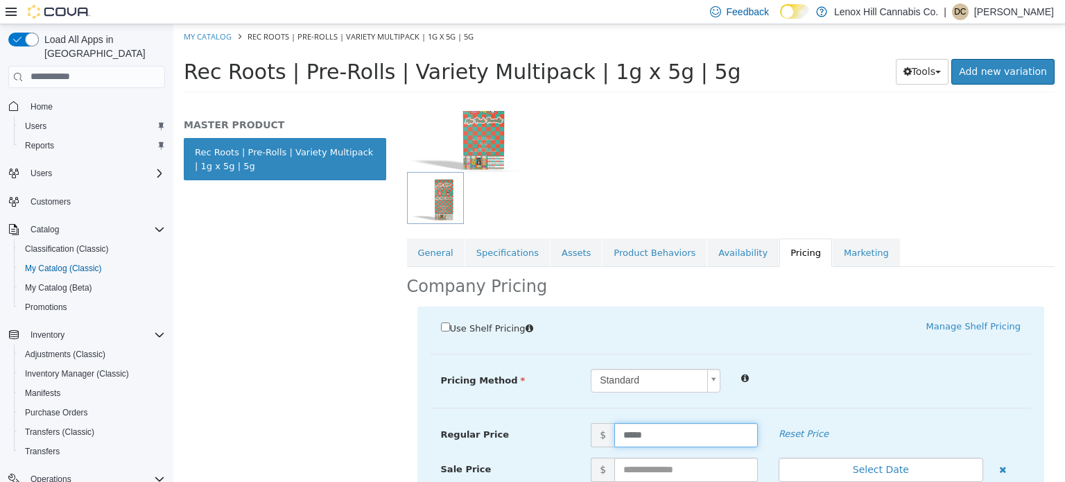
click at [632, 438] on input "*****" at bounding box center [686, 434] width 144 height 24
type input "*****"
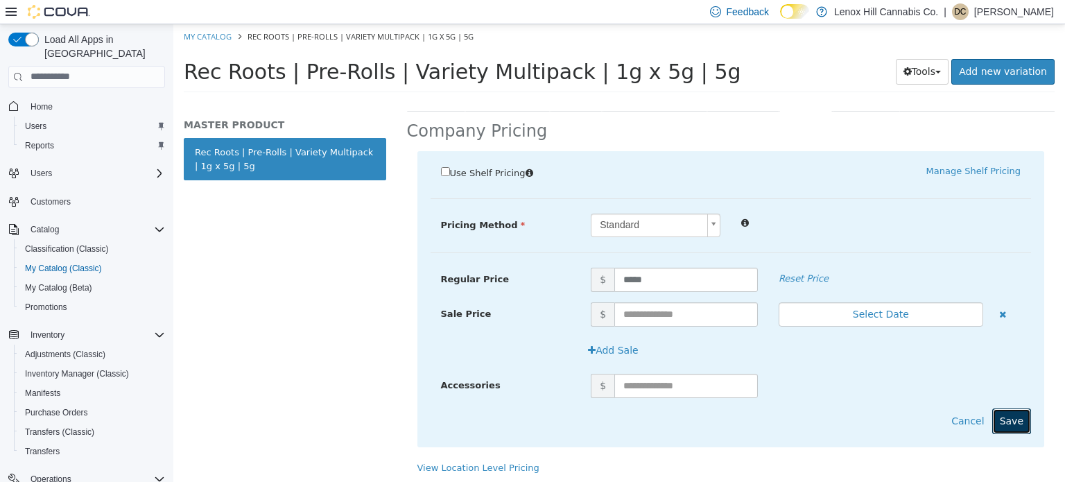
click at [1001, 419] on button "Save" at bounding box center [1011, 421] width 39 height 26
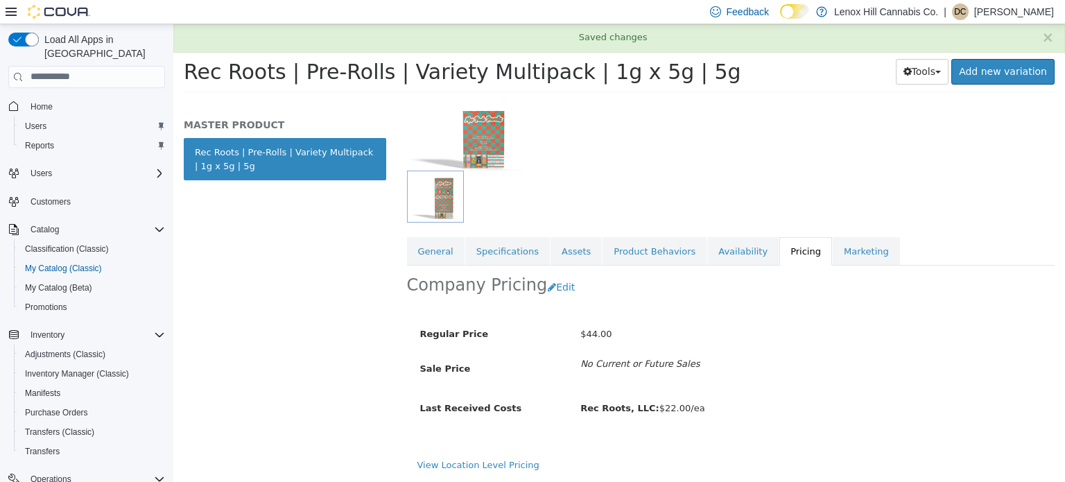
scroll to position [124, 0]
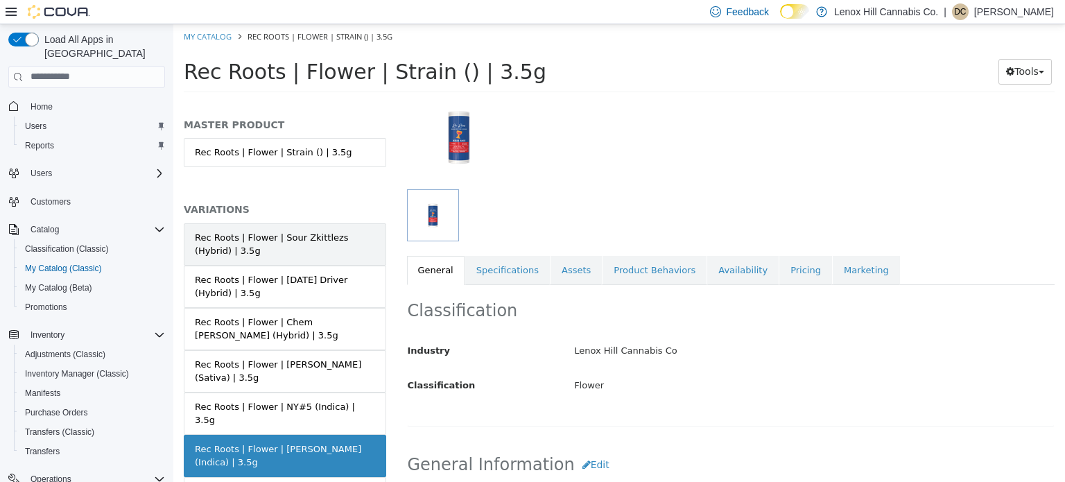
scroll to position [152, 0]
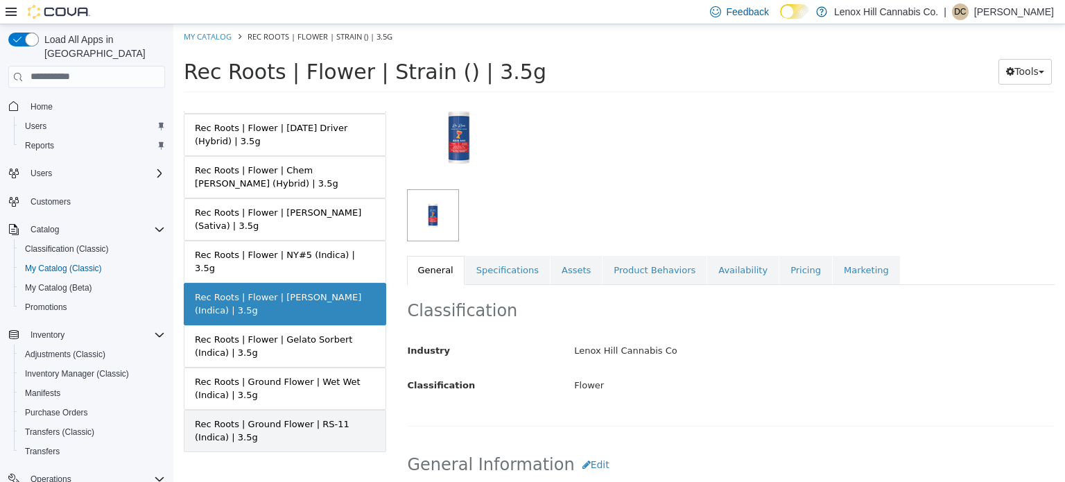
click at [313, 426] on div "Rec Roots | Ground Flower | RS-11 (Indica) | 3.5g" at bounding box center [285, 430] width 180 height 27
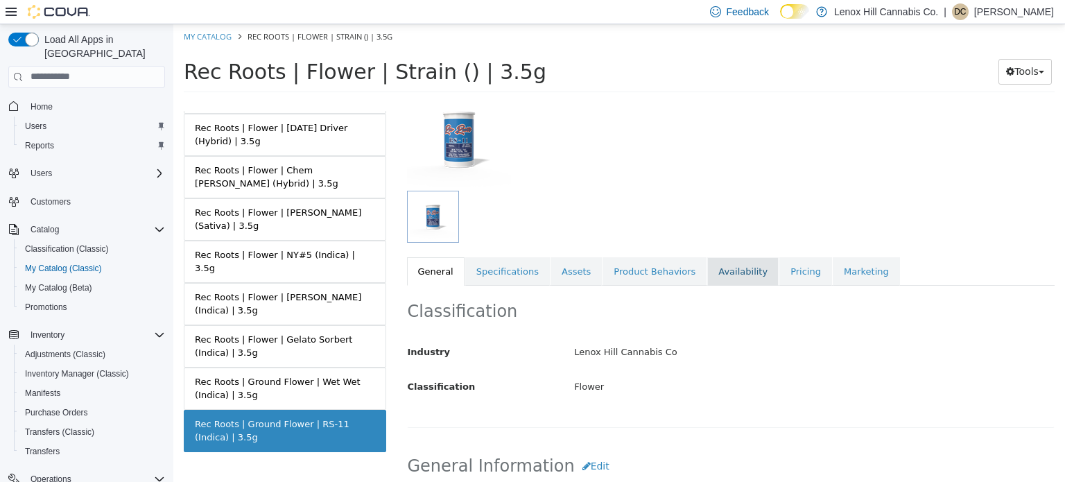
click at [716, 257] on link "Availability" at bounding box center [742, 271] width 71 height 29
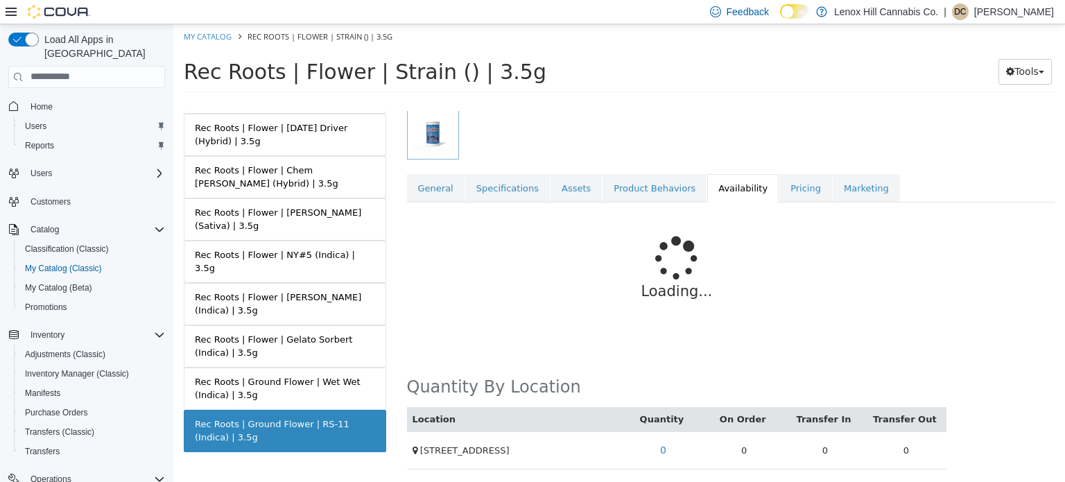
scroll to position [128, 0]
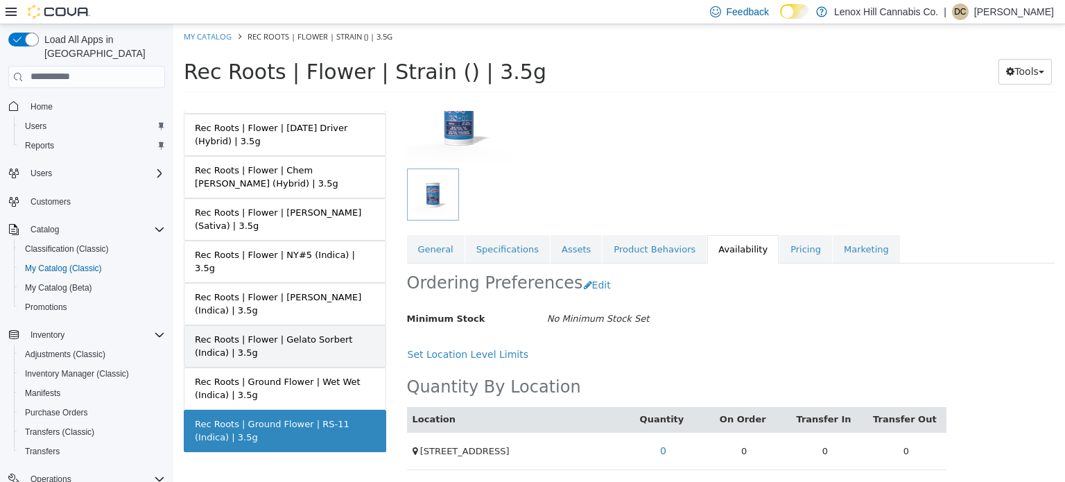
click at [300, 332] on div "Rec Roots | Flower | Gelato Sorbert (Indica) | 3.5g" at bounding box center [285, 345] width 180 height 27
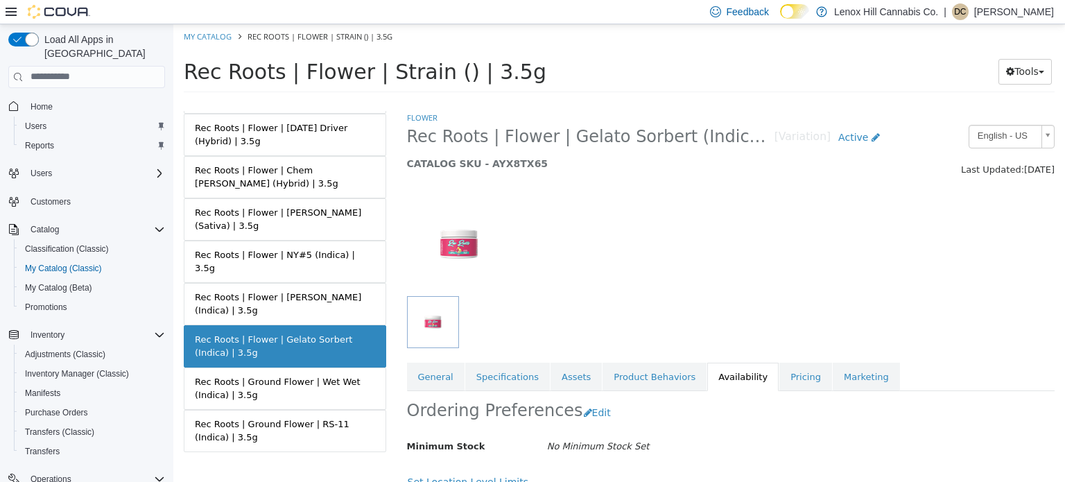
scroll to position [128, 0]
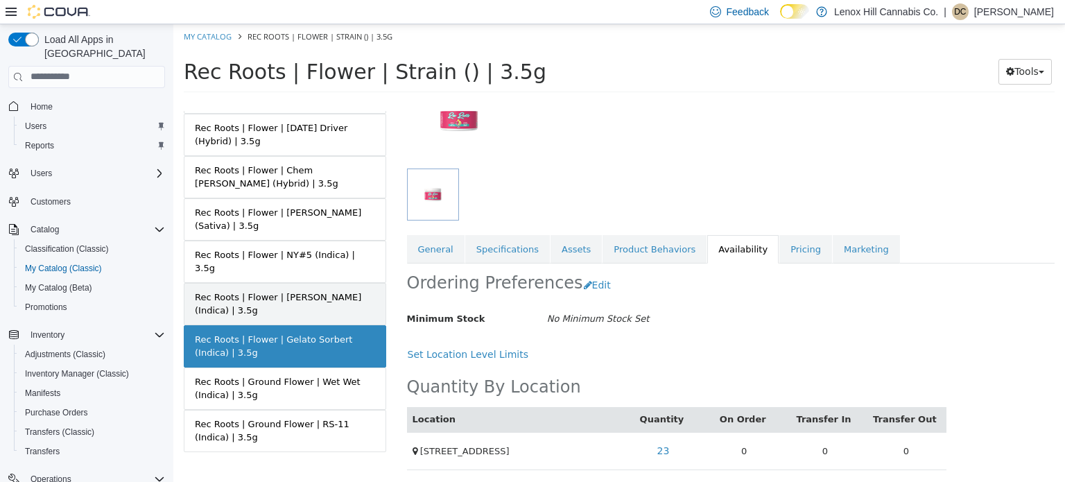
click at [320, 290] on div "Rec Roots | Flower | [PERSON_NAME] (Indica) | 3.5g" at bounding box center [285, 303] width 180 height 27
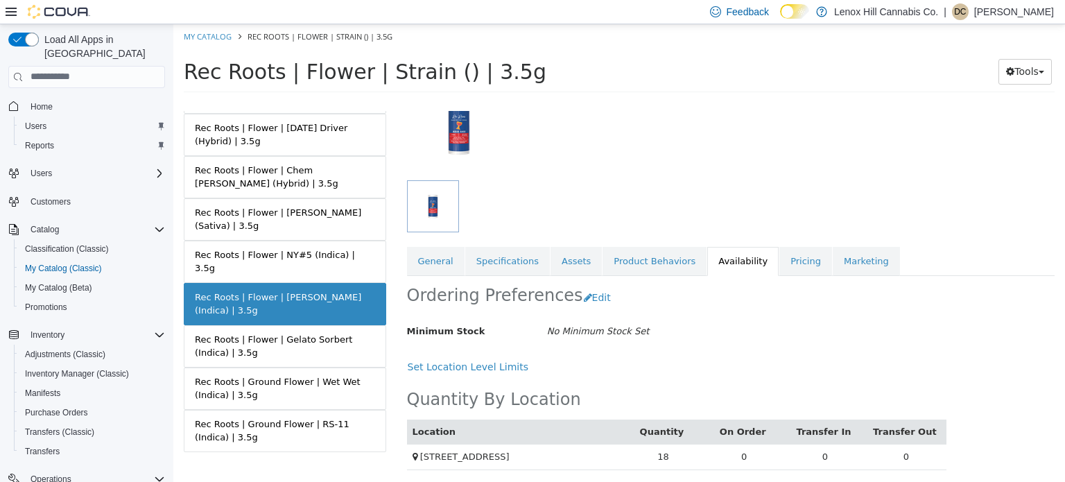
scroll to position [127, 0]
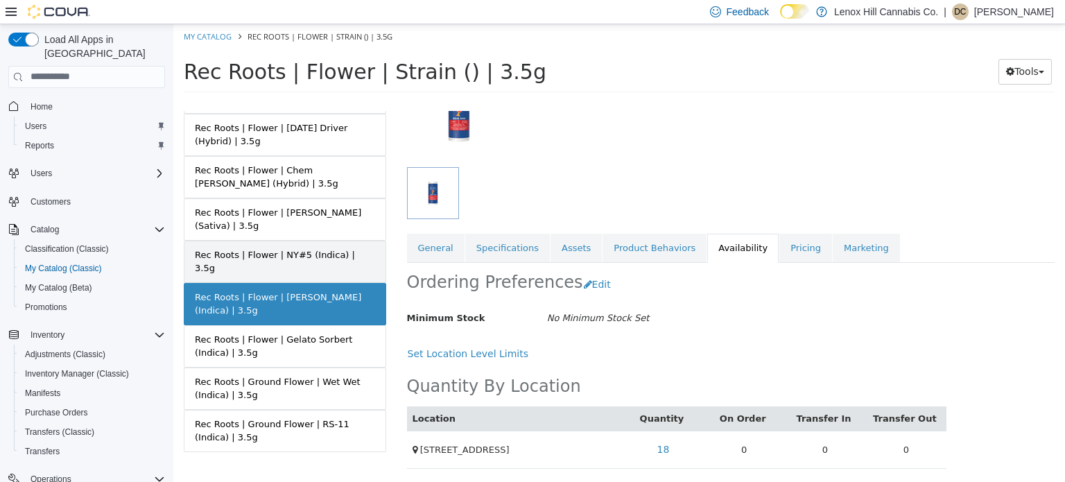
click at [285, 241] on link "Rec Roots | Flower | NY#5 (Indica) | 3.5g" at bounding box center [285, 261] width 202 height 42
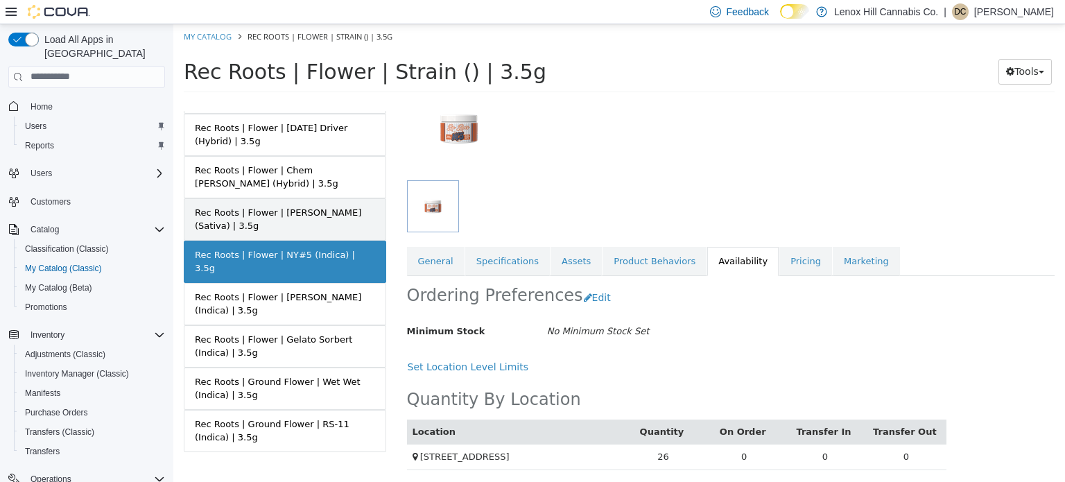
scroll to position [127, 0]
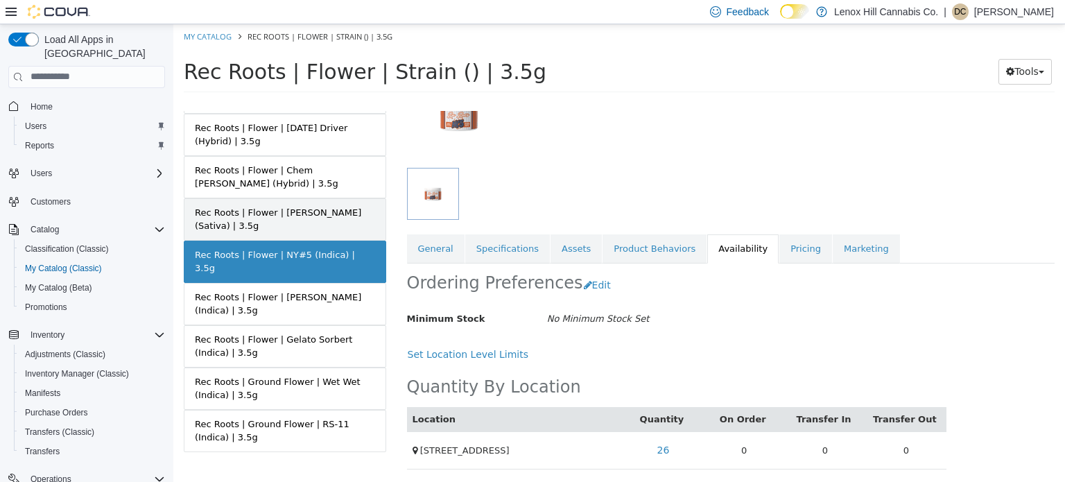
click at [280, 218] on div "Rec Roots | Flower | [PERSON_NAME] (Sativa) | 3.5g" at bounding box center [285, 218] width 180 height 27
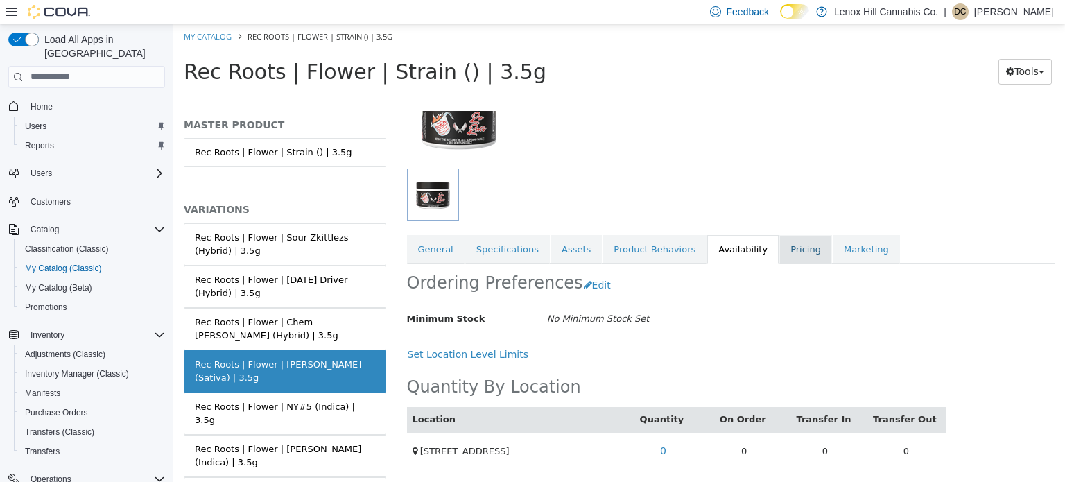
click at [779, 254] on link "Pricing" at bounding box center [805, 248] width 53 height 29
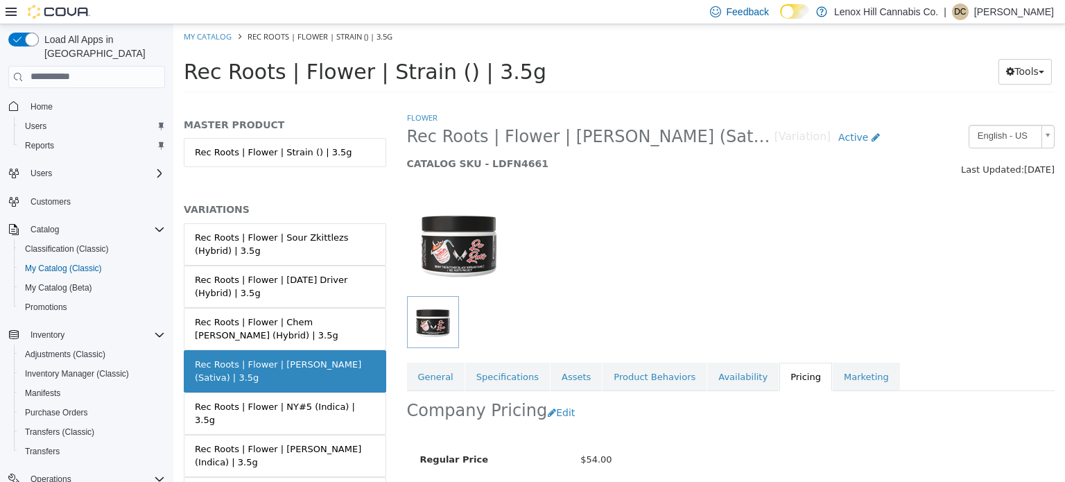
scroll to position [124, 0]
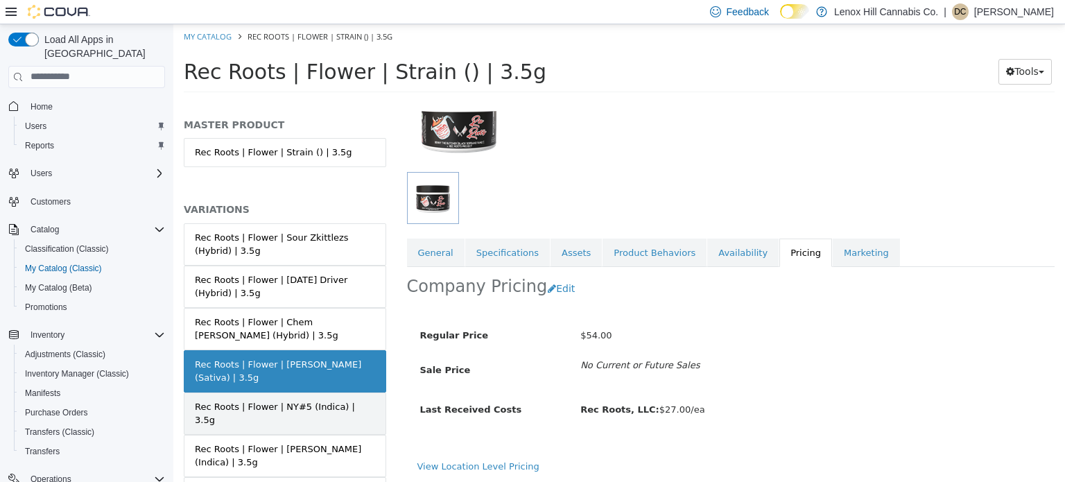
click at [325, 407] on div "Rec Roots | Flower | NY#5 (Indica) | 3.5g" at bounding box center [285, 412] width 180 height 27
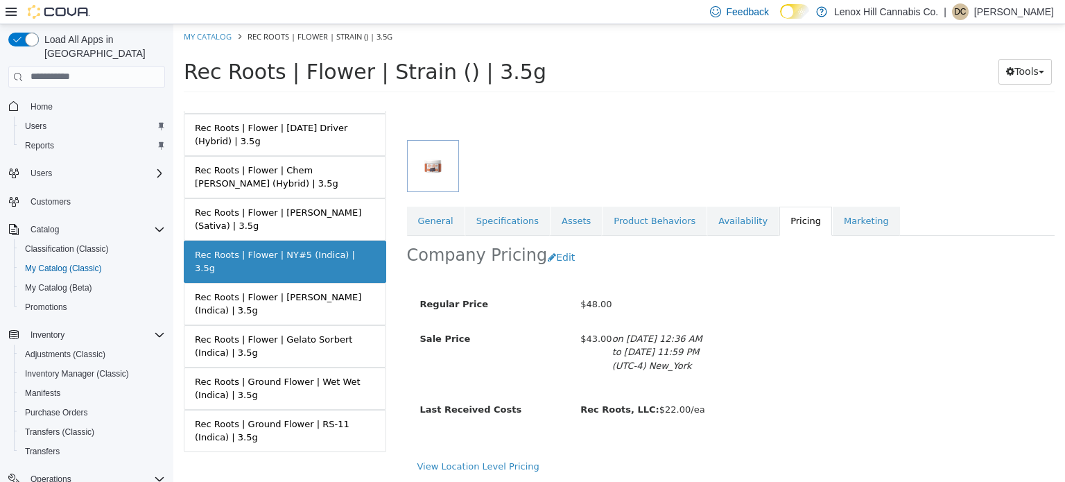
scroll to position [155, 0]
click at [561, 254] on button "Edit" at bounding box center [564, 257] width 35 height 26
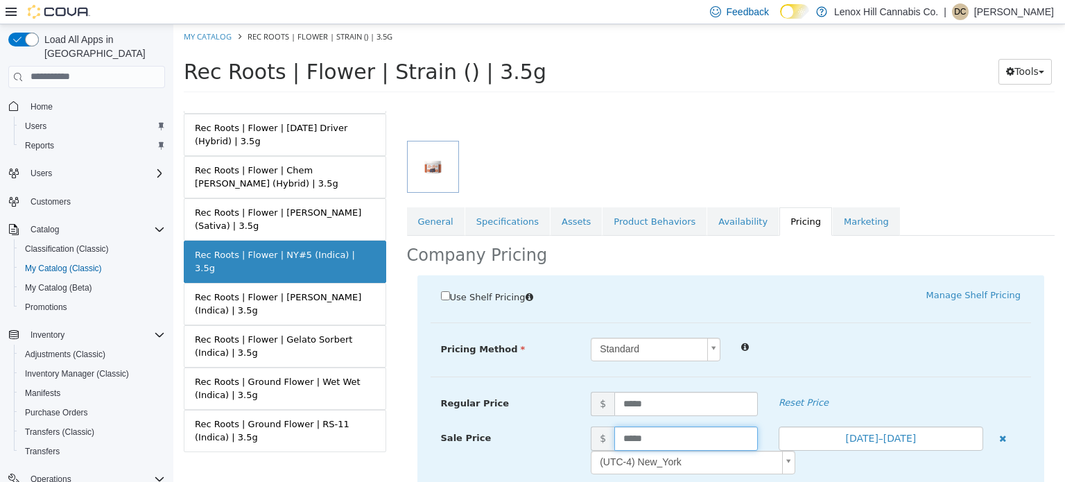
click at [630, 435] on input "*****" at bounding box center [686, 438] width 144 height 24
type input "*****"
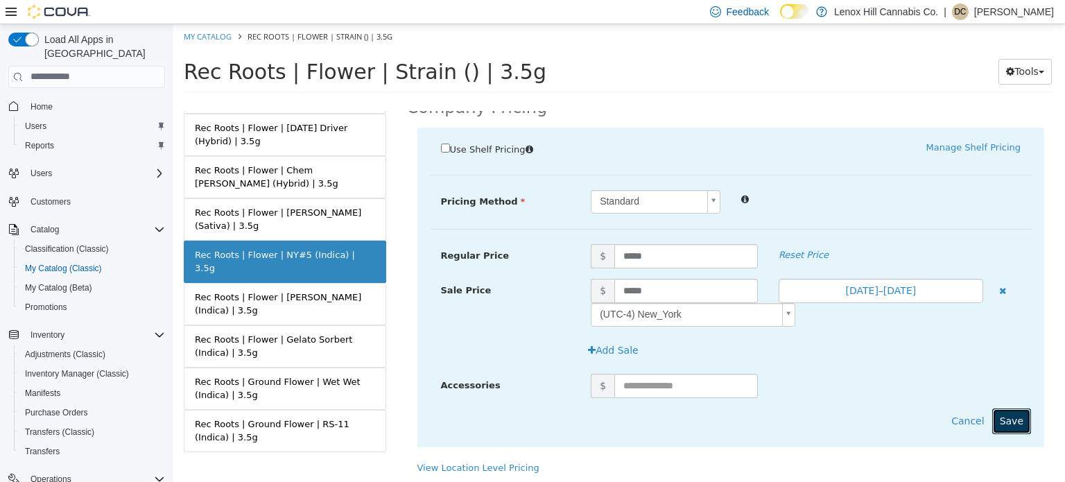
click at [1001, 417] on button "Save" at bounding box center [1011, 421] width 39 height 26
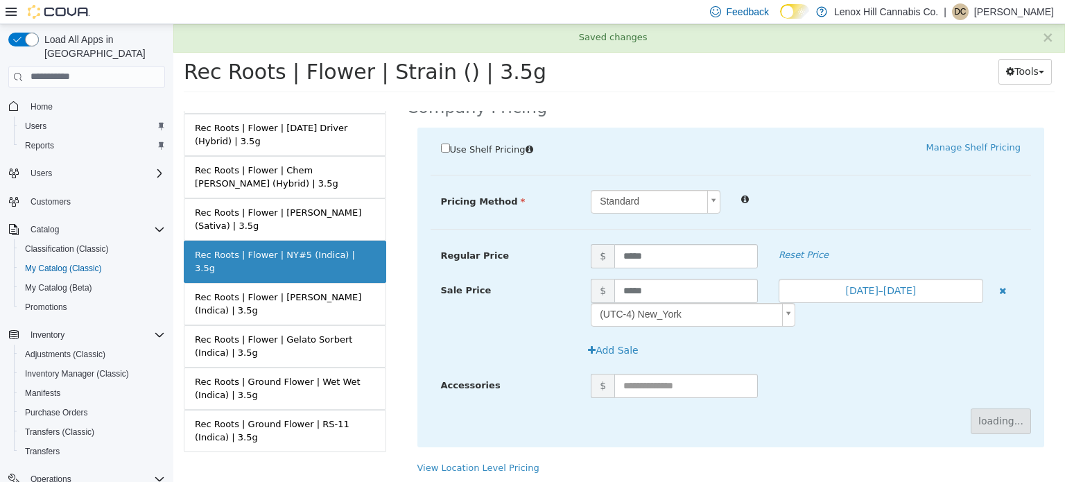
scroll to position [156, 0]
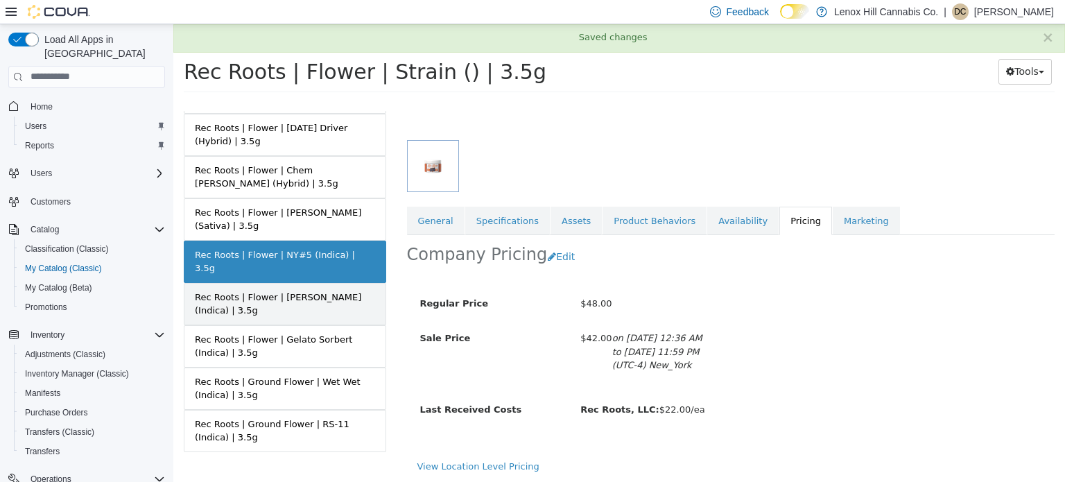
click at [319, 282] on link "Rec Roots | Flower | [PERSON_NAME] (Indica) | 3.5g" at bounding box center [285, 303] width 202 height 42
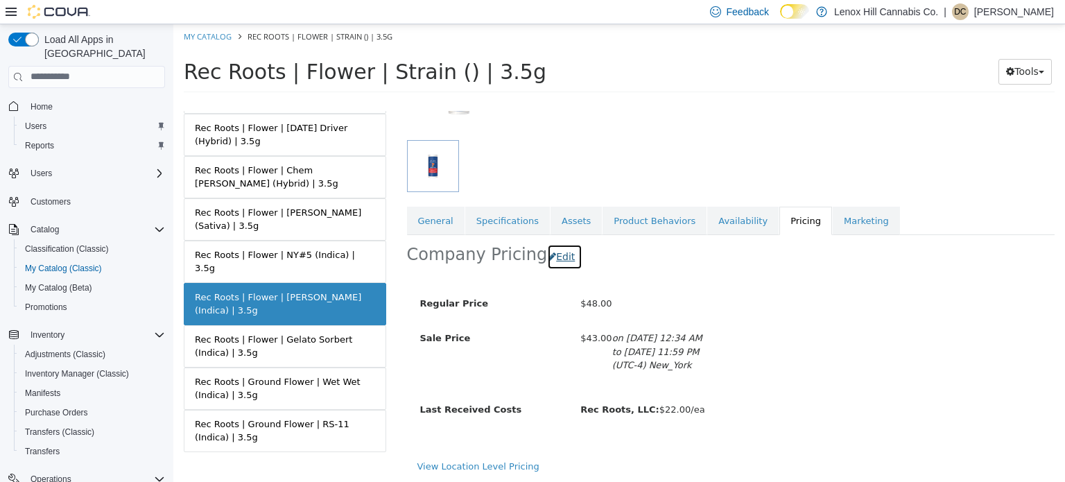
click at [558, 261] on button "Edit" at bounding box center [564, 256] width 35 height 26
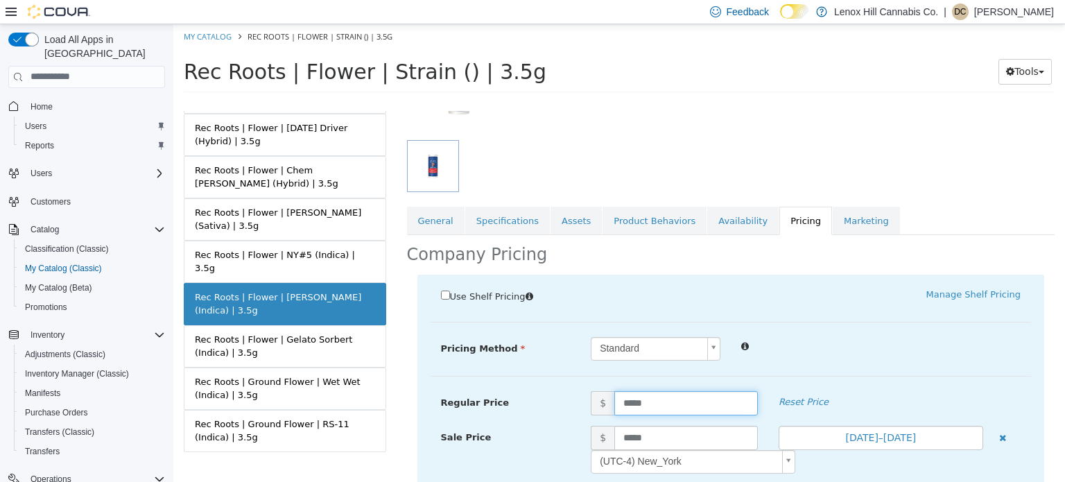
click at [628, 407] on input "*****" at bounding box center [686, 402] width 144 height 24
type input "*****"
click at [628, 434] on input "*****" at bounding box center [686, 437] width 144 height 24
type input "*****"
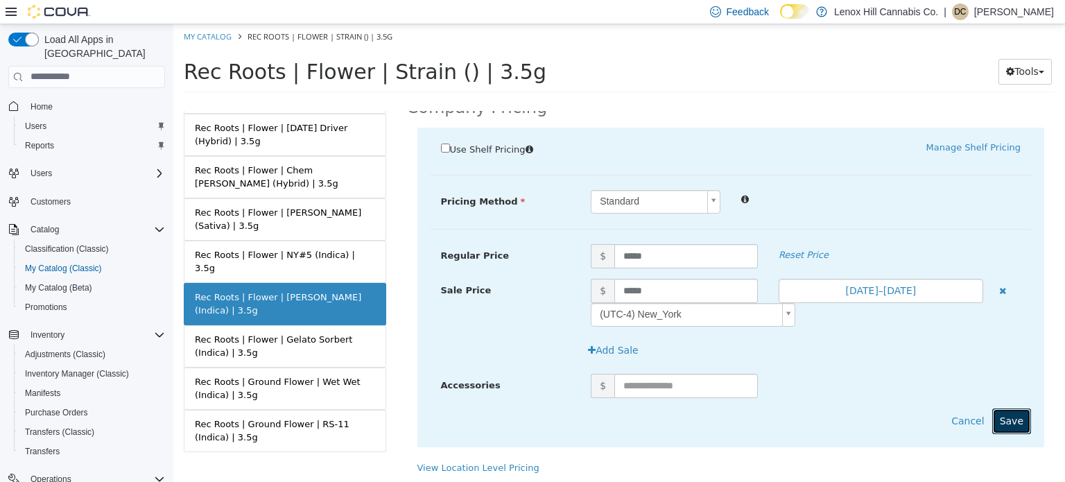
click at [1006, 410] on button "Save" at bounding box center [1011, 421] width 39 height 26
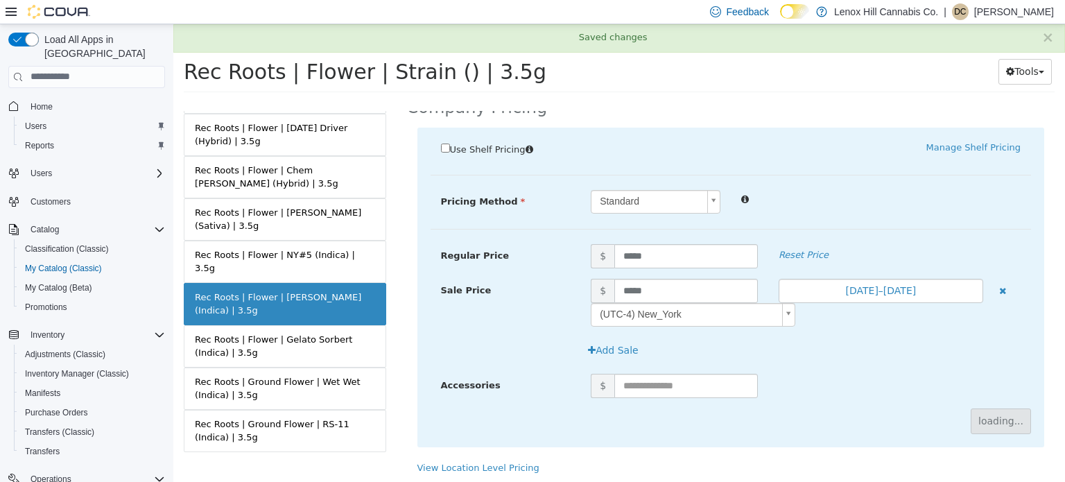
scroll to position [156, 0]
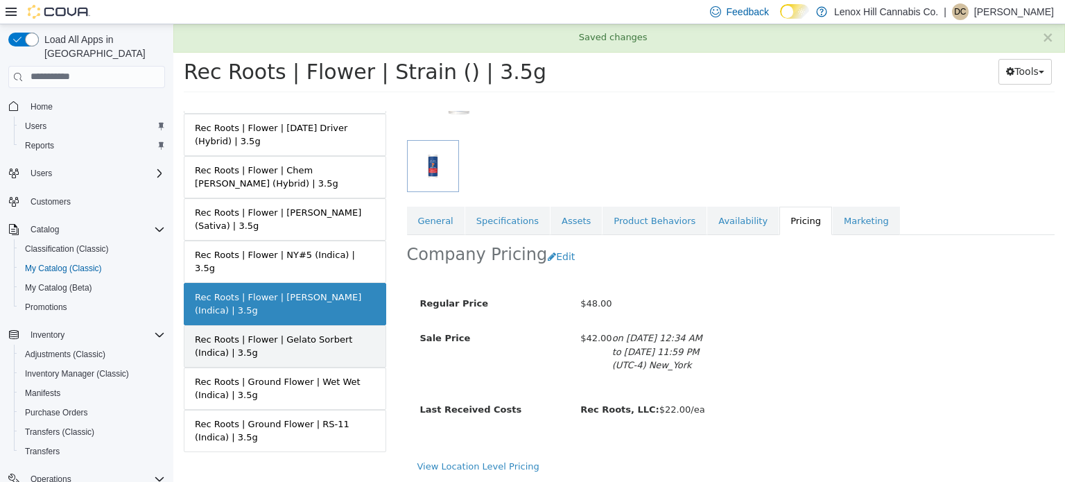
click at [325, 325] on link "Rec Roots | Flower | Gelato Sorbert (Indica) | 3.5g" at bounding box center [285, 346] width 202 height 42
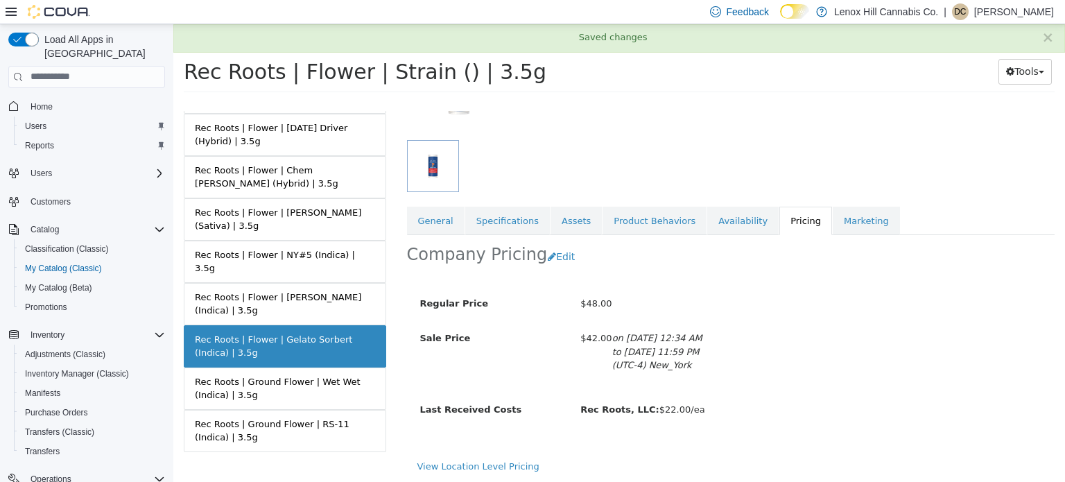
scroll to position [155, 0]
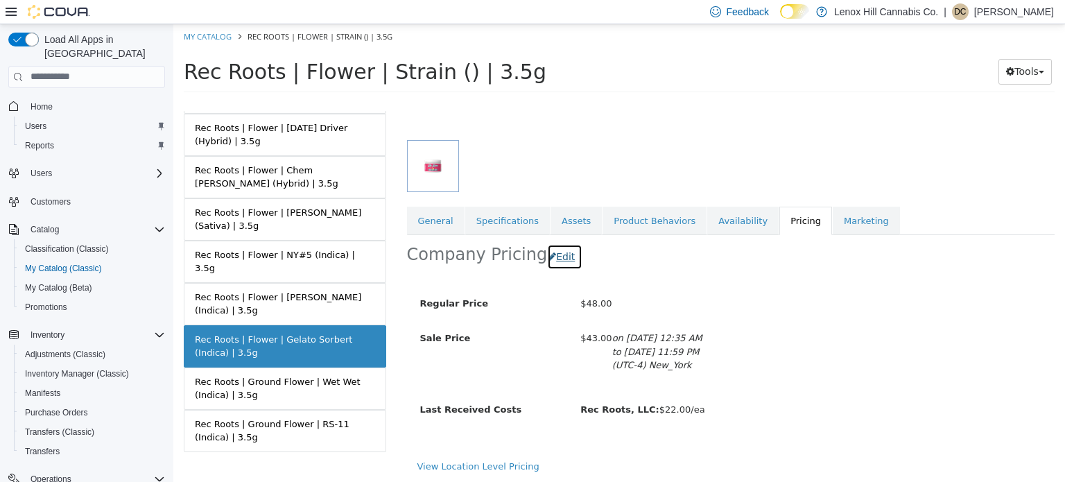
click at [547, 250] on button "Edit" at bounding box center [564, 256] width 35 height 26
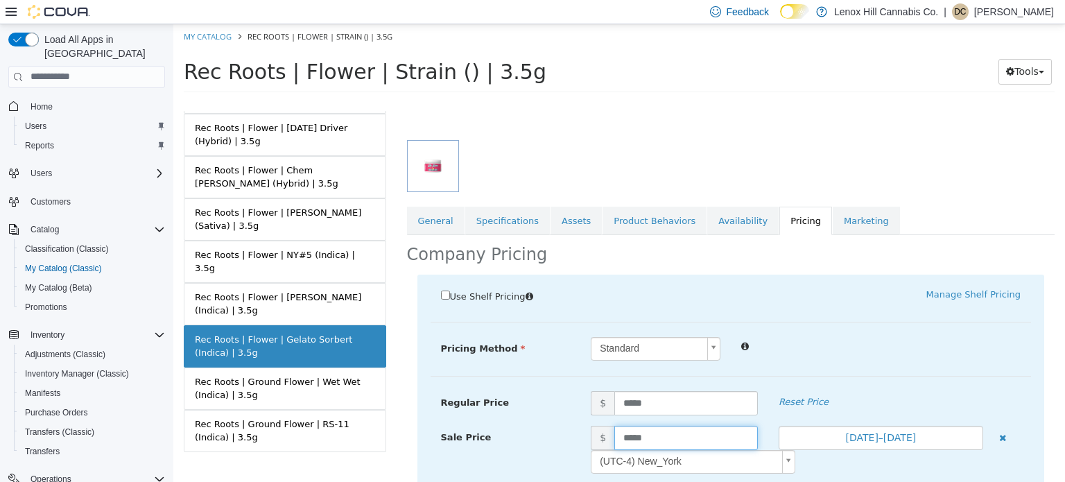
click at [630, 435] on input "*****" at bounding box center [686, 437] width 144 height 24
click at [630, 435] on input "****" at bounding box center [686, 437] width 144 height 24
type input "*****"
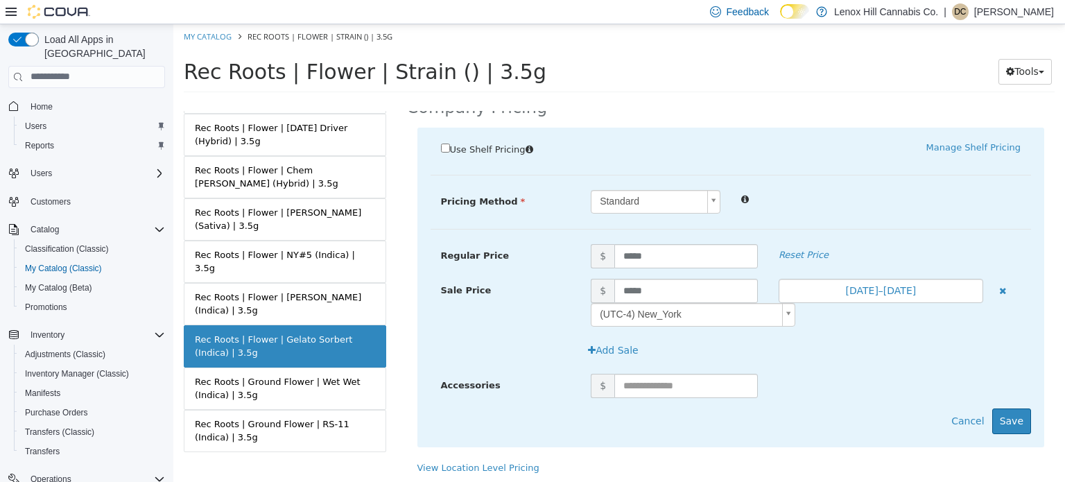
click at [1003, 405] on div "Accessories $" at bounding box center [731, 390] width 601 height 35
click at [1000, 422] on button "Save" at bounding box center [1011, 421] width 39 height 26
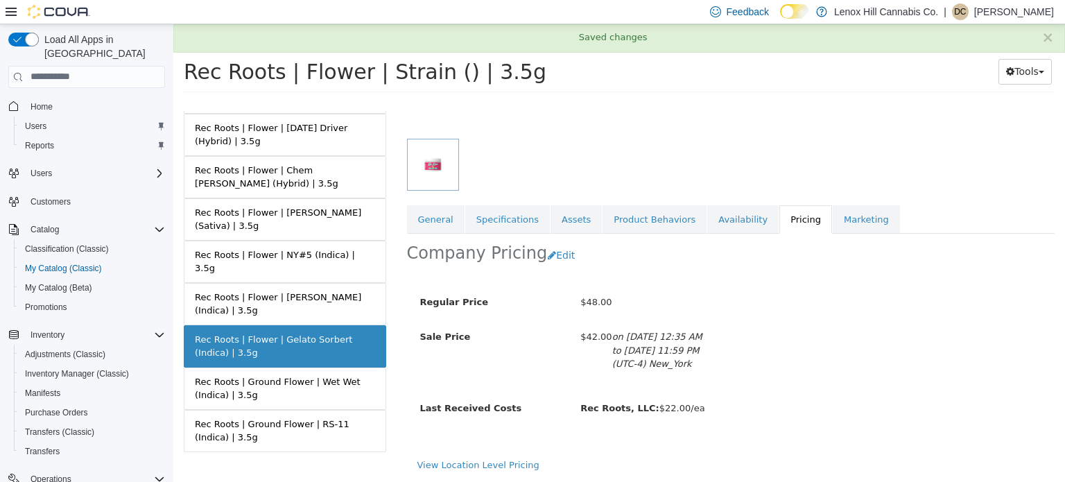
scroll to position [156, 0]
